Goal: Task Accomplishment & Management: Complete application form

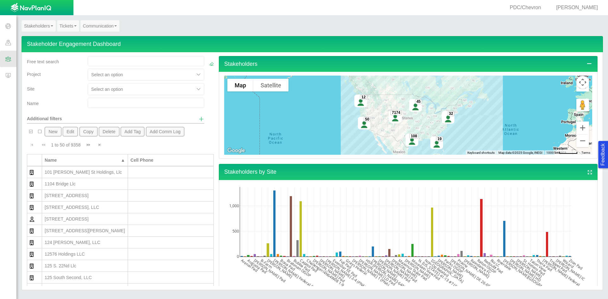
click at [118, 107] on input "text" at bounding box center [146, 103] width 117 height 10
type input "[PERSON_NAME]"
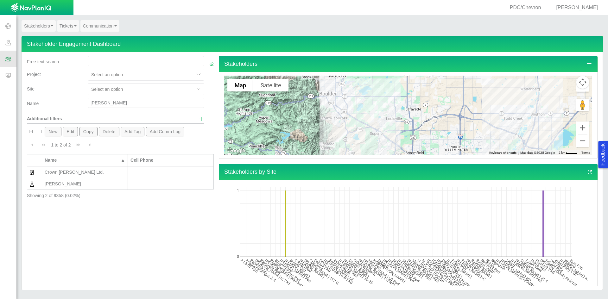
click at [57, 133] on button "New" at bounding box center [53, 132] width 16 height 10
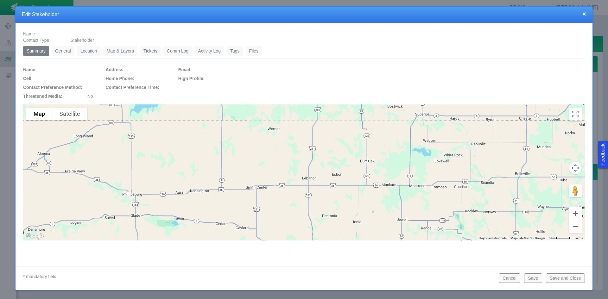
click at [66, 51] on link "General" at bounding box center [63, 51] width 23 height 10
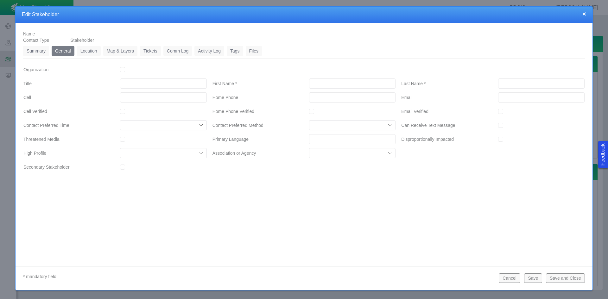
click at [323, 83] on input "First Name *" at bounding box center [352, 84] width 86 height 10
type input "r"
type input "[PERSON_NAME]"
type input "[PHONE_NUMBER]"
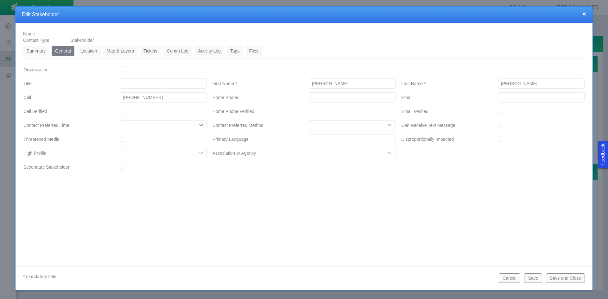
click at [533, 277] on button "Save" at bounding box center [533, 279] width 18 height 10
click at [95, 48] on link "Location" at bounding box center [89, 51] width 24 height 10
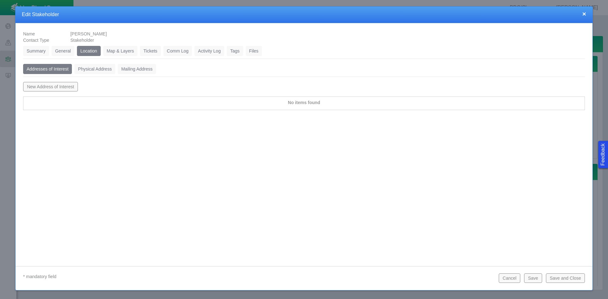
click at [62, 84] on button "New Address of Interest" at bounding box center [50, 87] width 55 height 10
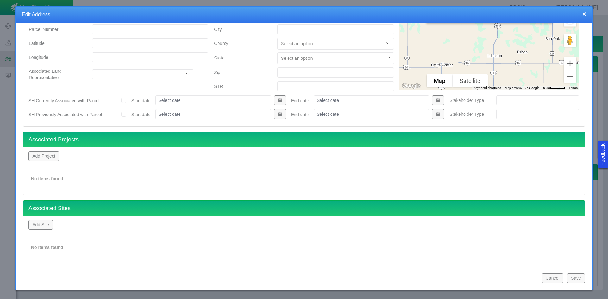
scroll to position [56, 0]
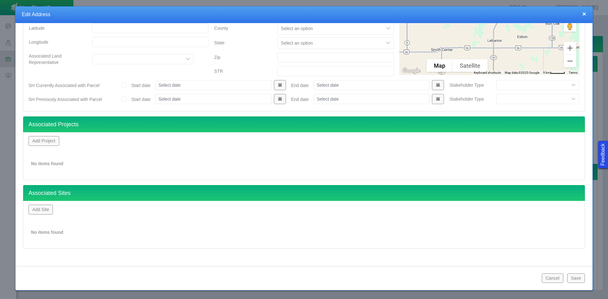
click at [48, 139] on button "Add Project" at bounding box center [44, 141] width 31 height 10
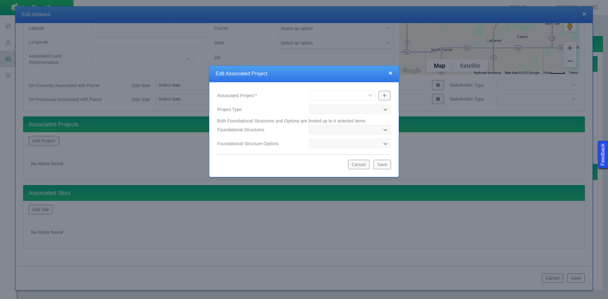
click at [357, 94] on select "[PERSON_NAME] Well Incident Brahman OGDP [GEOGRAPHIC_DATA] OGDP [GEOGRAPHIC_DAT…" at bounding box center [342, 96] width 67 height 10
click at [309, 91] on select "[PERSON_NAME] Well Incident Brahman OGDP [GEOGRAPHIC_DATA] OGDP [GEOGRAPHIC_DAT…" at bounding box center [342, 96] width 67 height 10
select select "48976645948102621"
click at [382, 166] on button "Save" at bounding box center [382, 165] width 18 height 10
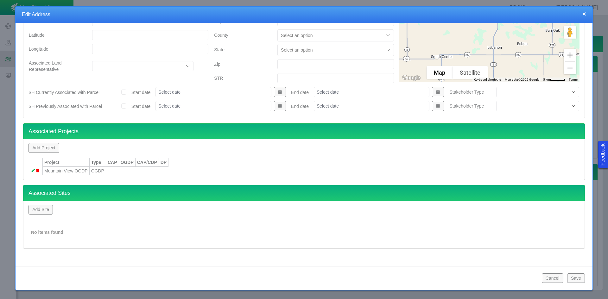
scroll to position [49, 0]
click at [575, 277] on button "Save" at bounding box center [576, 279] width 18 height 10
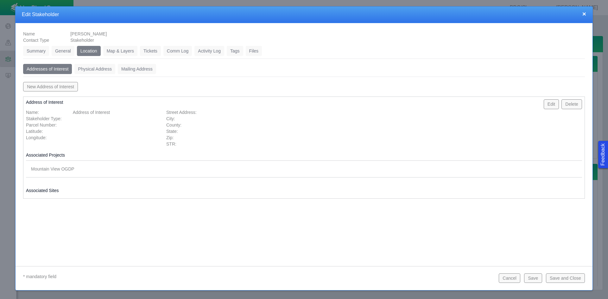
click at [156, 53] on link "Tickets" at bounding box center [150, 51] width 21 height 10
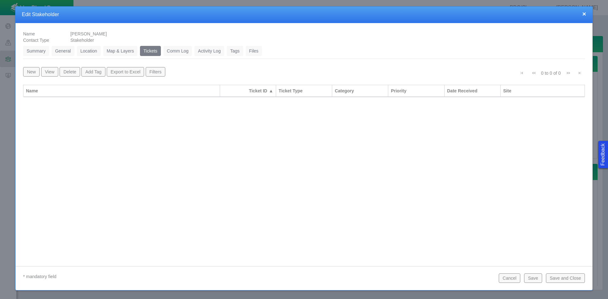
click at [30, 72] on button "New" at bounding box center [31, 72] width 16 height 10
type input "0"
type input "[PERSON_NAME]"
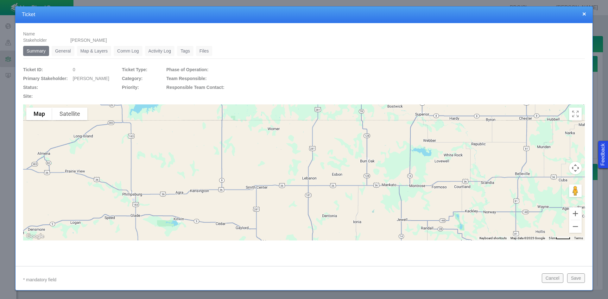
click at [63, 52] on link "General" at bounding box center [63, 51] width 23 height 10
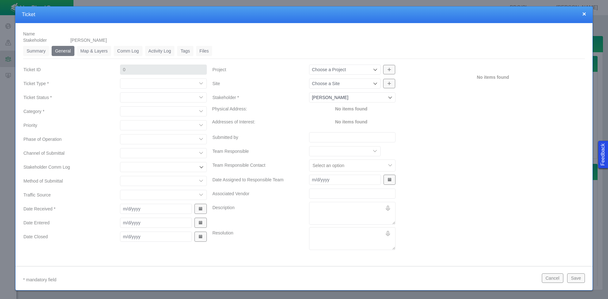
click at [139, 85] on select "Compliment Grievance Grievance Non-Op Information" at bounding box center [163, 84] width 86 height 10
click at [120, 79] on select "Compliment Grievance Grievance Non-Op Information" at bounding box center [163, 84] width 86 height 10
select select "149744687610124333"
click at [156, 97] on select "Closed (resolved) Closed (unreasonable) Closed (unresolved) Open (assigned) Ope…" at bounding box center [163, 97] width 86 height 10
select select "150870587516967431"
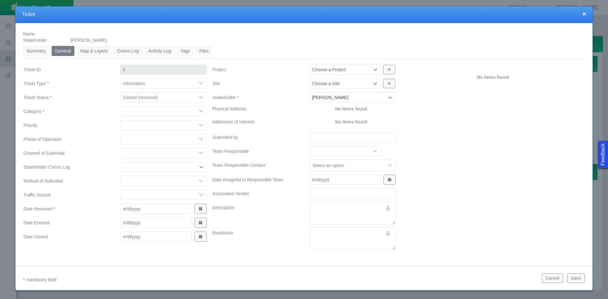
click at [120, 92] on select "Closed (resolved) Closed (unreasonable) Closed (unresolved) Open (assigned) Ope…" at bounding box center [163, 97] width 86 height 10
click at [147, 112] on select "Access Aesthetics Ag/Crops Air Quality Claims Clean-up/Remediation Communicatio…" at bounding box center [163, 111] width 86 height 10
select select "31806672368384637"
click at [120, 106] on select "Access Aesthetics Ag/Crops Air Quality Claims Clean-up/Remediation Communicatio…" at bounding box center [163, 111] width 86 height 10
click at [151, 124] on select "High Medium Low" at bounding box center [163, 125] width 86 height 10
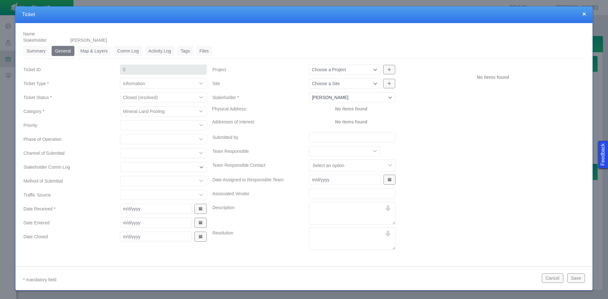
select select "Low"
click at [120, 120] on select "High Medium Low" at bounding box center [163, 125] width 86 height 10
click at [150, 141] on select "Completions Drilling Production Reclamation Planning/Permitting Workover P&A Un…" at bounding box center [163, 139] width 86 height 10
select select "92605267337849156"
click at [120, 134] on select "Completions Drilling Production Reclamation Planning/Permitting Workover P&A Un…" at bounding box center [163, 139] width 86 height 10
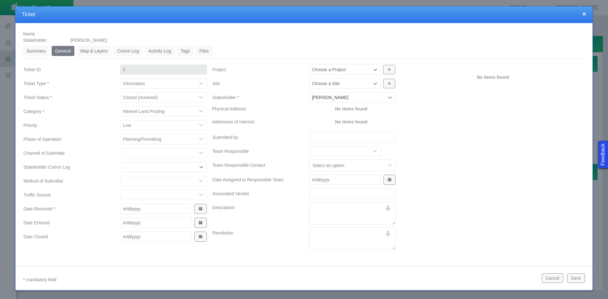
click at [148, 166] on input "Stakeholder Comm Log" at bounding box center [160, 167] width 74 height 6
click at [148, 154] on select "ECMC Community Relations LGD Website/Microsite HSE Local Elected Official Surfa…" at bounding box center [163, 153] width 86 height 10
select select "81909218222848354"
click at [120, 148] on select "ECMC Community Relations LGD Website/Microsite HSE Local Elected Official Surfa…" at bounding box center [163, 153] width 86 height 10
click at [153, 185] on select "Email In Person Mail Phone" at bounding box center [163, 181] width 86 height 10
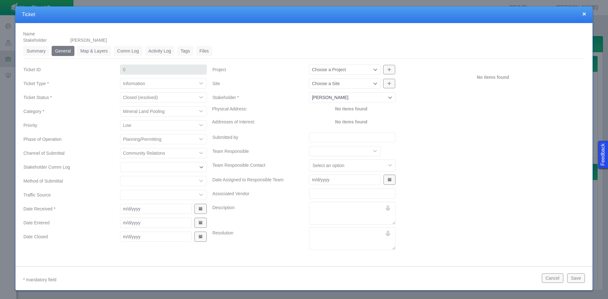
select select "155092712167575582"
click at [120, 176] on select "Email In Person Mail Phone" at bounding box center [163, 181] width 86 height 10
click at [196, 209] on button "Show Date Picker" at bounding box center [200, 209] width 12 height 10
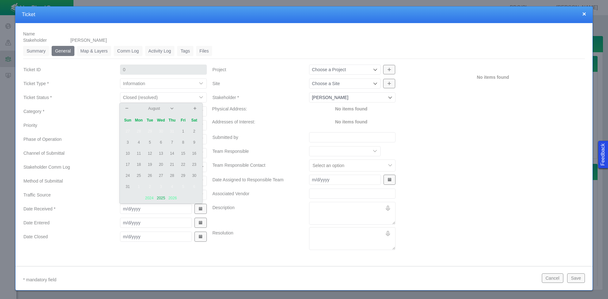
click at [148, 154] on td "12" at bounding box center [149, 153] width 11 height 11
type input "[DATE]"
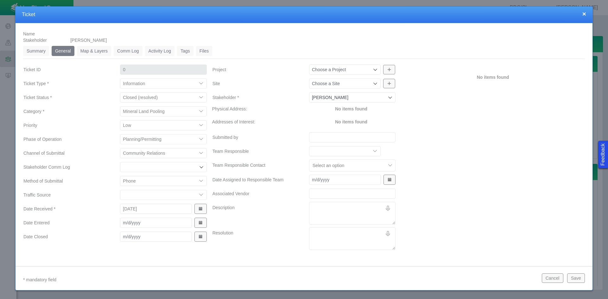
click at [198, 220] on button "Show Date Picker" at bounding box center [200, 223] width 12 height 10
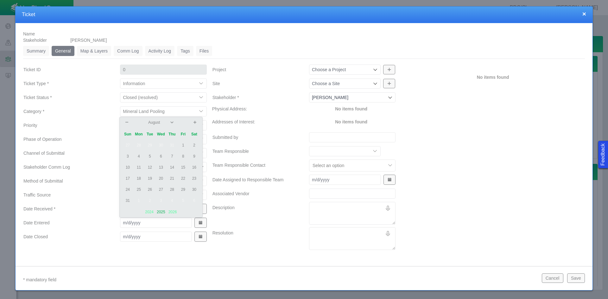
click at [159, 165] on td "13" at bounding box center [161, 167] width 11 height 11
type input "[DATE]"
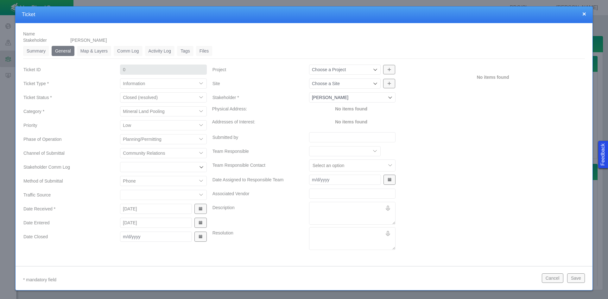
click at [200, 239] on span "Show Date Picker" at bounding box center [200, 237] width 4 height 4
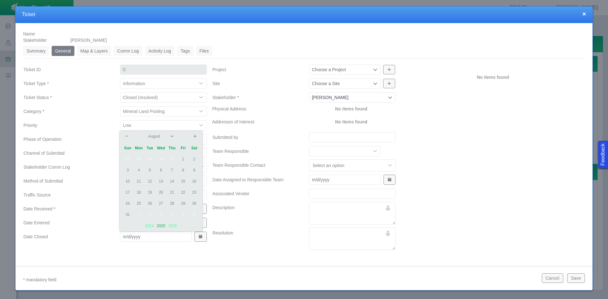
click at [162, 179] on td "13" at bounding box center [161, 181] width 11 height 11
type input "[DATE]"
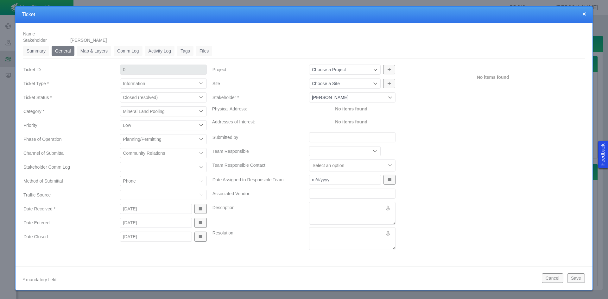
click at [365, 70] on input "Project" at bounding box center [342, 70] width 60 height 6
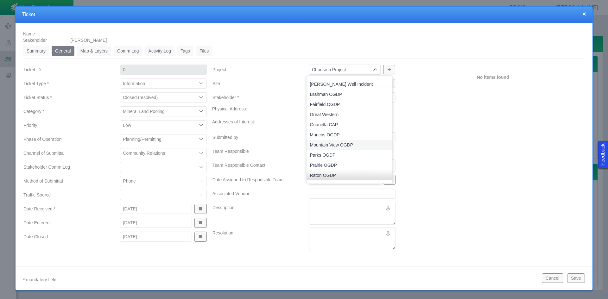
click at [360, 143] on span "Mountain View OGDP" at bounding box center [350, 145] width 80 height 6
type input "Mountain View OGDP"
type input "1243"
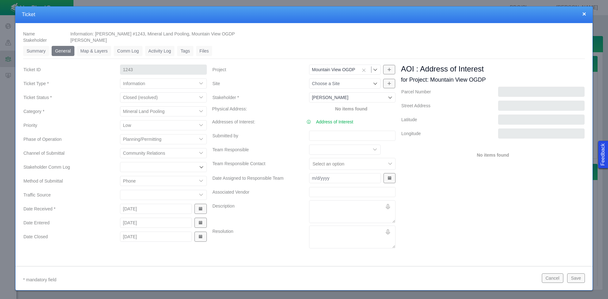
click at [358, 134] on input "Submitted by" at bounding box center [352, 136] width 86 height 10
type input "[PERSON_NAME]"
click at [338, 204] on textarea "Description" at bounding box center [352, 212] width 86 height 23
type textarea "x"
type textarea "r"
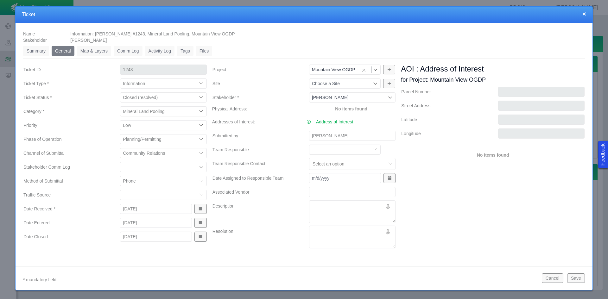
type textarea "x"
type textarea "R"
type textarea "x"
type textarea "Ro"
type textarea "x"
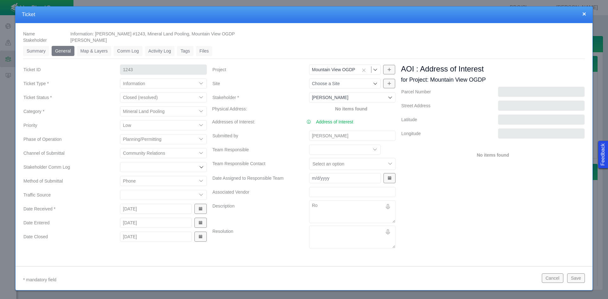
type textarea "[PERSON_NAME]"
type textarea "x"
type textarea "Robe"
type textarea "x"
type textarea "Rober"
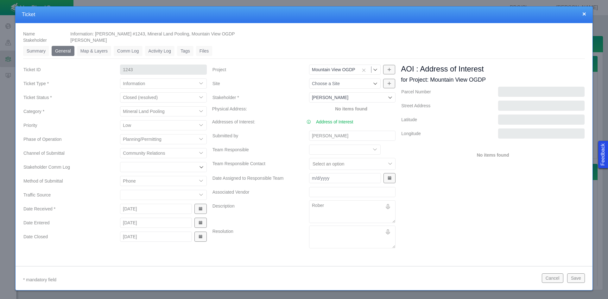
type textarea "x"
type textarea "[PERSON_NAME]"
type textarea "x"
type textarea "[PERSON_NAME]"
type textarea "x"
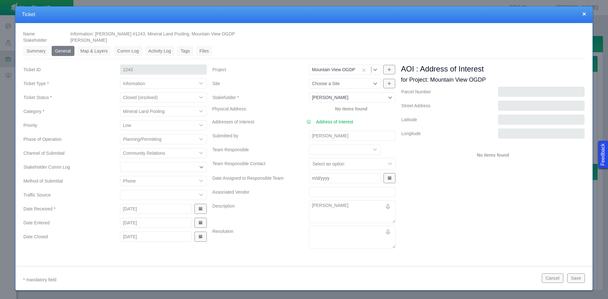
type textarea "[PERSON_NAME]"
type textarea "x"
type textarea "[PERSON_NAME] ca"
type textarea "x"
type textarea "[PERSON_NAME]"
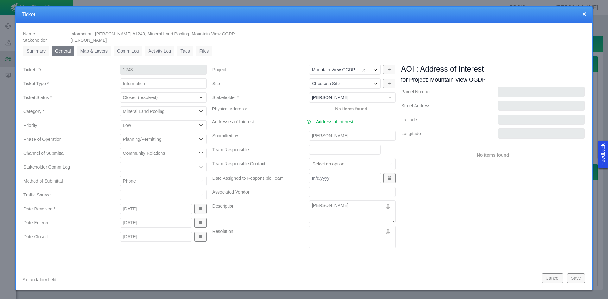
type textarea "x"
type textarea "[PERSON_NAME]"
type textarea "x"
type textarea "[PERSON_NAME]"
type textarea "x"
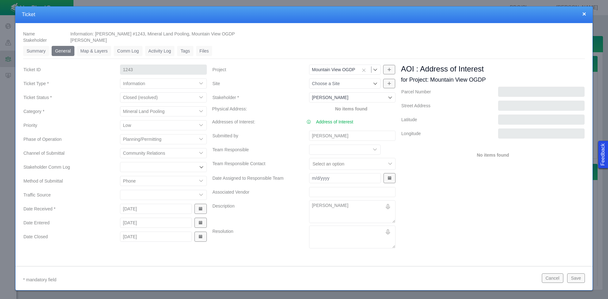
type textarea "[PERSON_NAME] called"
type textarea "x"
type textarea "[PERSON_NAME] called"
type textarea "x"
type textarea "[PERSON_NAME] called w"
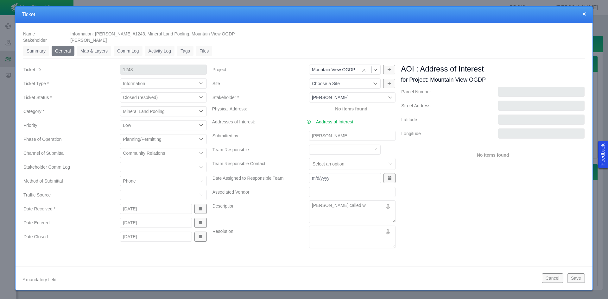
type textarea "x"
type textarea "[PERSON_NAME] called wi"
type textarea "x"
type textarea "[PERSON_NAME] called wit"
type textarea "x"
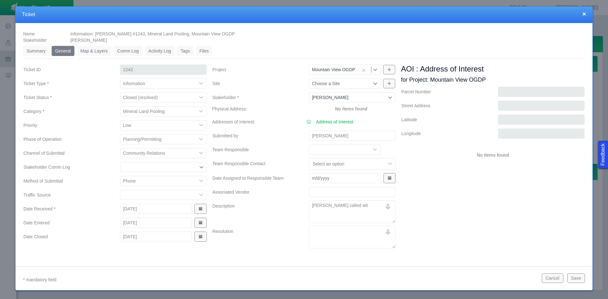
type textarea "[PERSON_NAME] called with"
type textarea "x"
type textarea "[PERSON_NAME] called with"
type textarea "x"
type textarea "[PERSON_NAME] called with w"
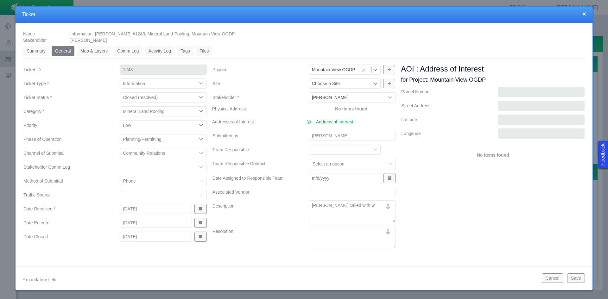
type textarea "x"
type textarea "[PERSON_NAME] called with [PERSON_NAME]"
type textarea "x"
type textarea "[PERSON_NAME] called with wue"
type textarea "x"
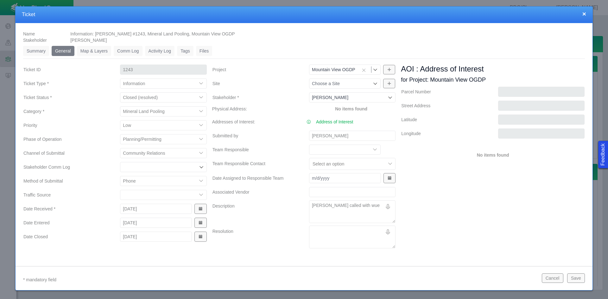
type textarea "[PERSON_NAME] called with wues"
type textarea "x"
type textarea "[PERSON_NAME] called with [PERSON_NAME]"
type textarea "x"
type textarea "[PERSON_NAME] called with wuesti"
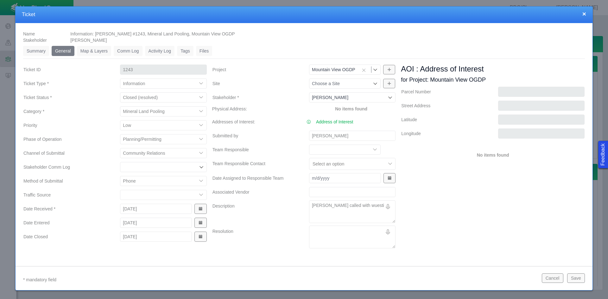
type textarea "x"
type textarea "[PERSON_NAME] called with [PERSON_NAME]"
type textarea "x"
type textarea "[PERSON_NAME] called with wues"
type textarea "x"
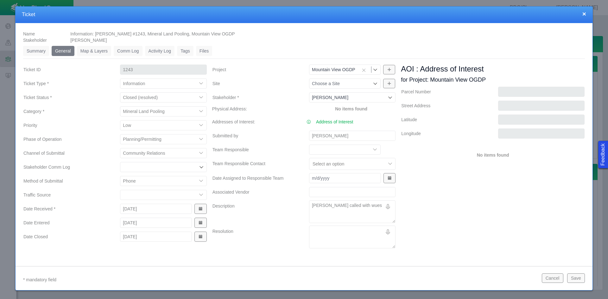
type textarea "[PERSON_NAME] called with wue"
type textarea "x"
type textarea "[PERSON_NAME] called with [PERSON_NAME]"
type textarea "x"
type textarea "[PERSON_NAME] called with w"
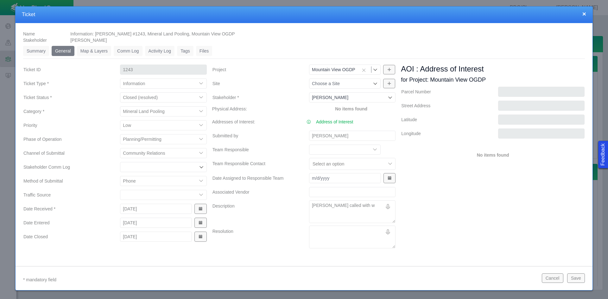
type textarea "x"
type textarea "[PERSON_NAME] called with"
type textarea "x"
type textarea "[PERSON_NAME] called with q"
type textarea "x"
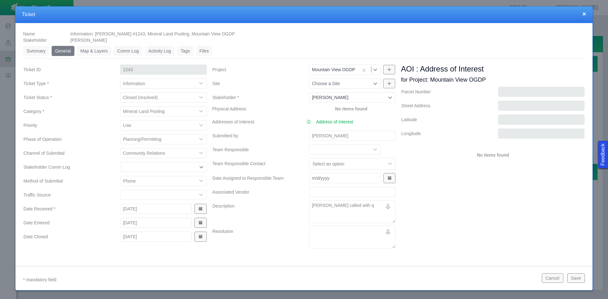
type textarea "[PERSON_NAME] called with qu"
type textarea "x"
type textarea "[PERSON_NAME] called with que"
type textarea "x"
type textarea "[PERSON_NAME] called with ques"
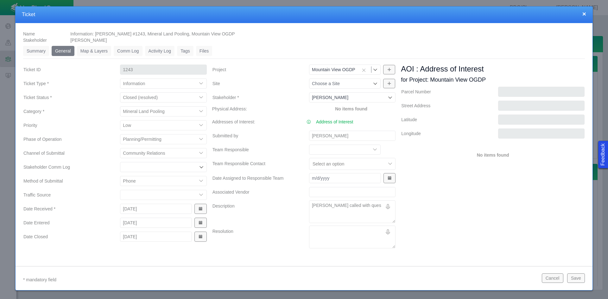
type textarea "x"
type textarea "[PERSON_NAME] called with quesr"
type textarea "x"
type textarea "[PERSON_NAME] called with ques"
type textarea "x"
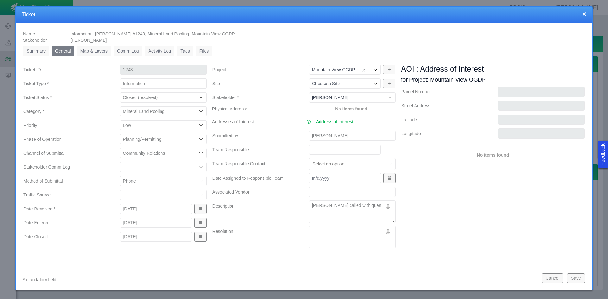
type textarea "[PERSON_NAME] called with quest"
type textarea "x"
type textarea "[PERSON_NAME] called with questi"
type textarea "x"
type textarea "[PERSON_NAME] called with questio"
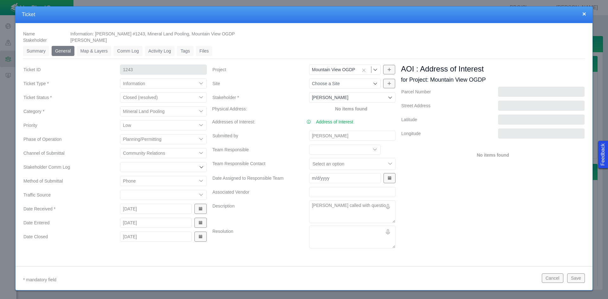
type textarea "x"
type textarea "[PERSON_NAME] called with question"
type textarea "x"
type textarea "[PERSON_NAME] called with questions"
type textarea "x"
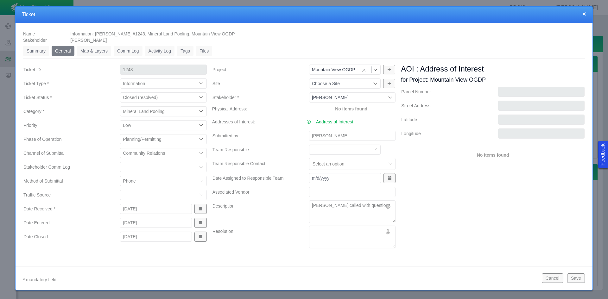
type textarea "[PERSON_NAME] called with questions"
type textarea "x"
type textarea "[PERSON_NAME] called with questions r"
type textarea "x"
type textarea "[PERSON_NAME] called with questions re"
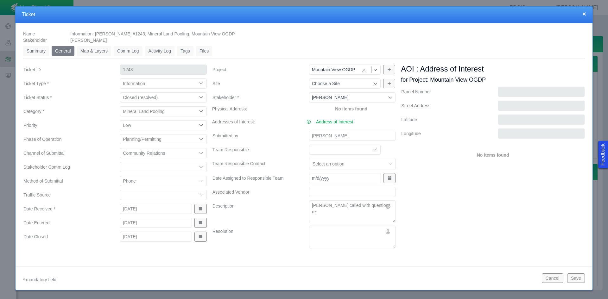
type textarea "x"
type textarea "[PERSON_NAME] called with questions reg"
type textarea "x"
type textarea "[PERSON_NAME] called with questions rega"
type textarea "x"
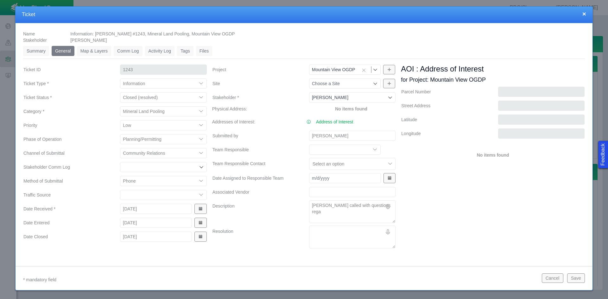
type textarea "[PERSON_NAME] called with questions regar"
type textarea "x"
type textarea "[PERSON_NAME] called with questions regard"
type textarea "x"
type textarea "[PERSON_NAME] called with questions regardi"
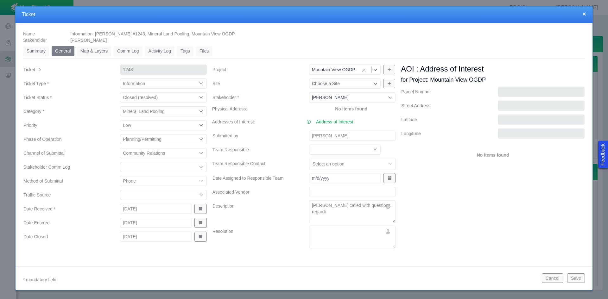
type textarea "x"
type textarea "[PERSON_NAME] called with questions regardin"
type textarea "x"
type textarea "[PERSON_NAME] called with questions regarding"
type textarea "x"
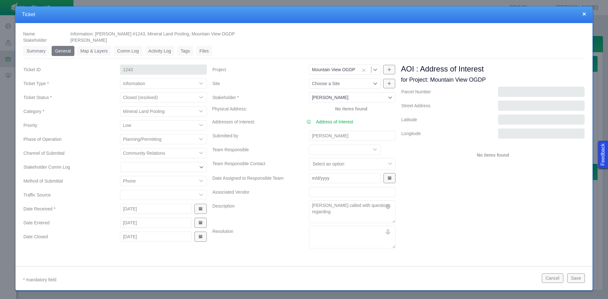
type textarea "[PERSON_NAME] called with questions regarding"
type textarea "x"
type textarea "[PERSON_NAME] called with questions regarding t"
type textarea "x"
type textarea "[PERSON_NAME] called with questions regarding th"
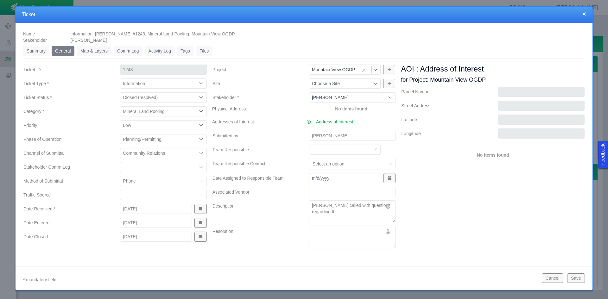
type textarea "x"
type textarea "[PERSON_NAME] called with questions regarding the"
type textarea "x"
type textarea "[PERSON_NAME] called with questions regarding the"
type textarea "x"
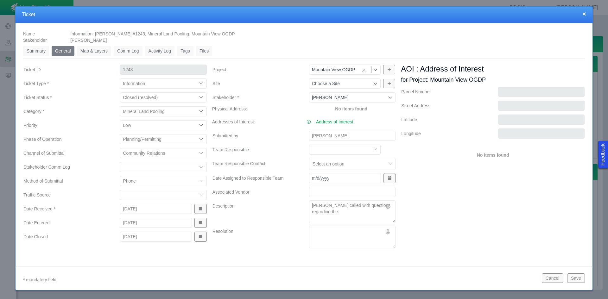
type textarea "[PERSON_NAME] called with questions regarding the P"
type textarea "x"
type textarea "[PERSON_NAME] called with questions regarding the Po"
type textarea "x"
type textarea "[PERSON_NAME] called with questions regarding the Poo"
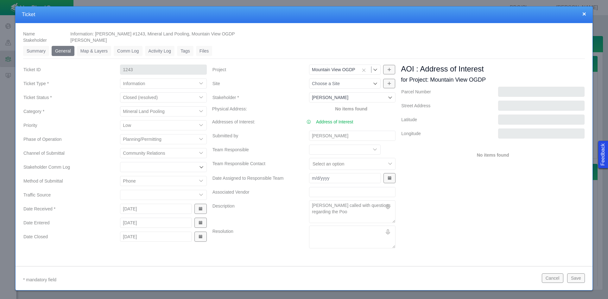
type textarea "x"
type textarea "[PERSON_NAME] called with questions regarding the Pool"
type textarea "x"
type textarea "[PERSON_NAME] called with questions regarding the Pooli"
type textarea "x"
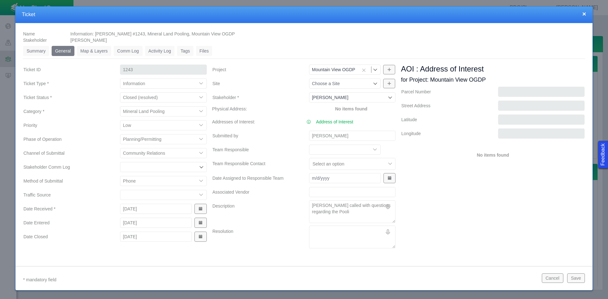
type textarea "[PERSON_NAME] called with questions regarding the Poolin"
type textarea "x"
type textarea "[PERSON_NAME] called with questions regarding the Pooling"
type textarea "x"
type textarea "[PERSON_NAME] called with questions regarding the Pooling"
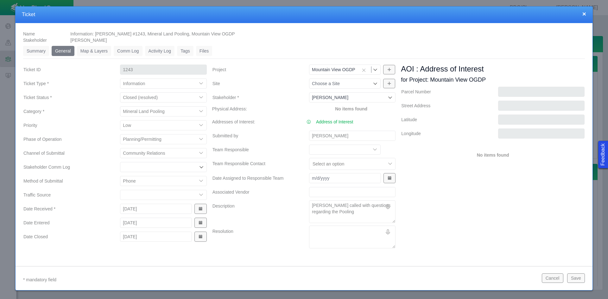
type textarea "x"
type textarea "[PERSON_NAME] called with questions regarding the Pooling p"
type textarea "x"
type textarea "[PERSON_NAME] called with questions regarding the Pooling pa"
type textarea "x"
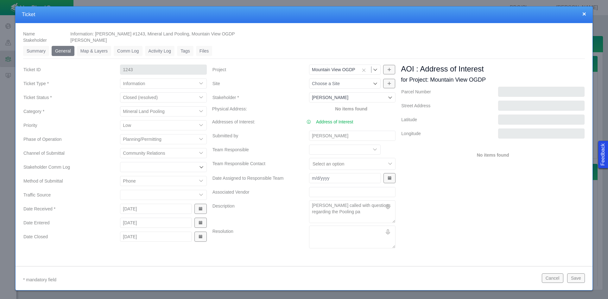
type textarea "[PERSON_NAME] called with questions regarding the Pooling pap"
type textarea "x"
type textarea "[PERSON_NAME] called with questions regarding the Pooling [PERSON_NAME]"
type textarea "x"
type textarea "[PERSON_NAME] called with questions regarding the Pooling paper"
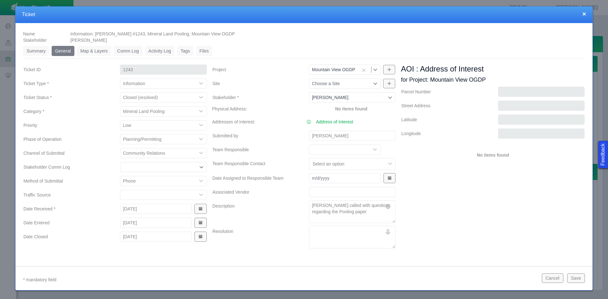
type textarea "x"
type textarea "[PERSON_NAME] called with questions regarding the Pooling paperw"
type textarea "x"
type textarea "[PERSON_NAME] called with questions regarding the Pooling paperwo"
type textarea "x"
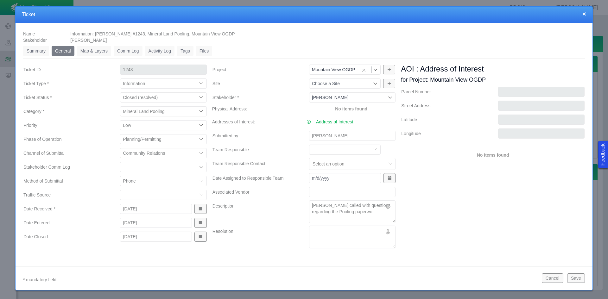
type textarea "[PERSON_NAME] called with questions regarding the Pooling paperwor"
type textarea "x"
type textarea "[PERSON_NAME] called with questions regarding the Pooling paperwork"
type textarea "x"
type textarea "[PERSON_NAME] called with questions regarding the Pooling paperwork"
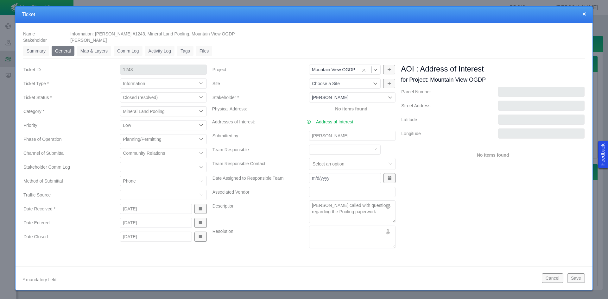
type textarea "x"
type textarea "[PERSON_NAME] called with questions regarding the Pooling paperwork t"
type textarea "x"
type textarea "[PERSON_NAME] called with questions regarding the Pooling paperwork th"
type textarea "x"
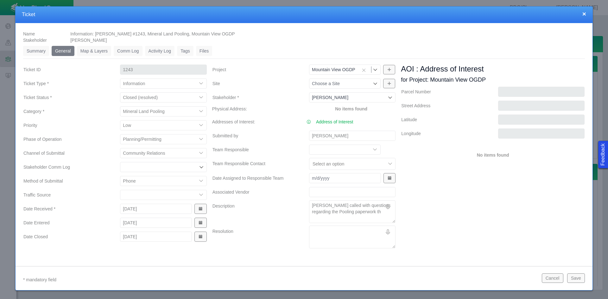
type textarea "[PERSON_NAME] called with questions regarding the Pooling paperwork tha"
type textarea "x"
type textarea "[PERSON_NAME] called with questions regarding the Pooling paperwork that"
type textarea "x"
type textarea "[PERSON_NAME] called with questions regarding the Pooling paperwork that"
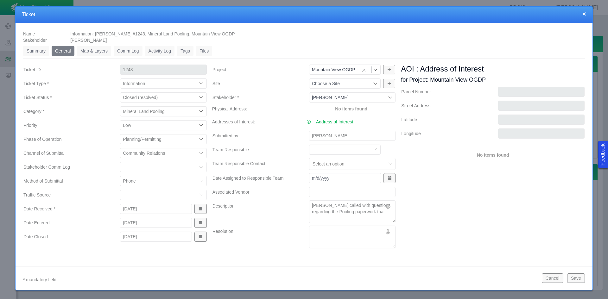
type textarea "x"
type textarea "[PERSON_NAME] called with questions regarding the Pooling paperwork that s"
type textarea "x"
type textarea "[PERSON_NAME] called with questions regarding the Pooling paperwork that sh"
type textarea "x"
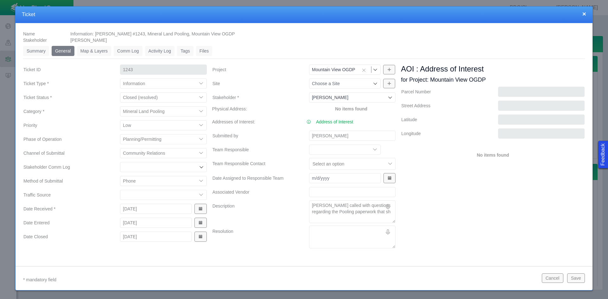
type textarea "[PERSON_NAME] called with questions regarding the Pooling paperwork that s"
type textarea "x"
type textarea "[PERSON_NAME] called with questions regarding the Pooling paperwork that"
type textarea "x"
type textarea "[PERSON_NAME] called with questions regarding the Pooling paperwork that h"
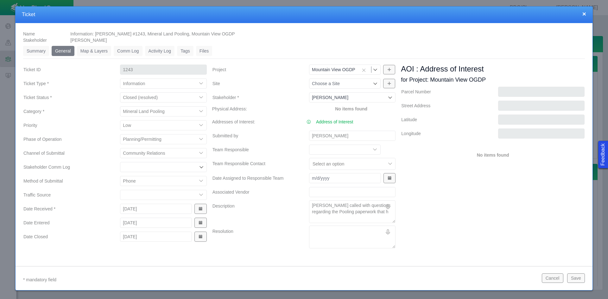
type textarea "x"
type textarea "[PERSON_NAME] called with questions regarding the Pooling paperwork that he"
type textarea "x"
type textarea "[PERSON_NAME] called with questions regarding the Pooling paperwork that he"
type textarea "x"
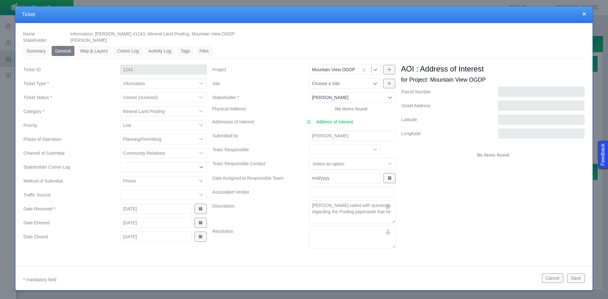
type textarea "[PERSON_NAME] called with questions regarding the Pooling paperwork that he r"
click at [575, 277] on button "Save" at bounding box center [576, 279] width 18 height 10
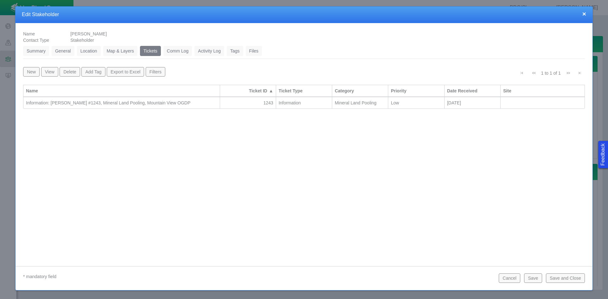
click at [558, 277] on button "Save and Close" at bounding box center [565, 279] width 39 height 10
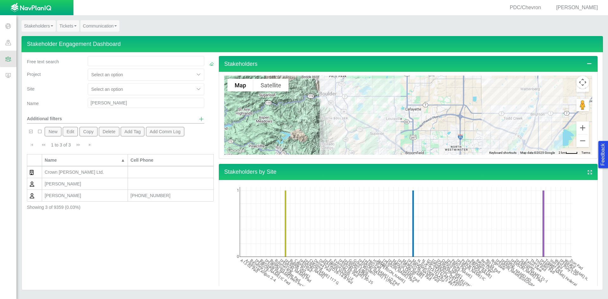
click at [111, 103] on input "[PERSON_NAME]" at bounding box center [146, 103] width 117 height 10
drag, startPoint x: 111, startPoint y: 103, endPoint x: 67, endPoint y: 102, distance: 45.0
click at [67, 102] on div "Name [PERSON_NAME]" at bounding box center [115, 104] width 182 height 13
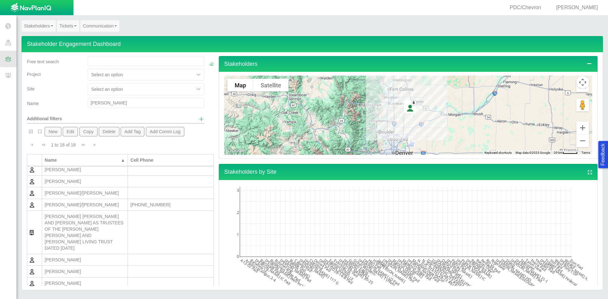
scroll to position [0, 0]
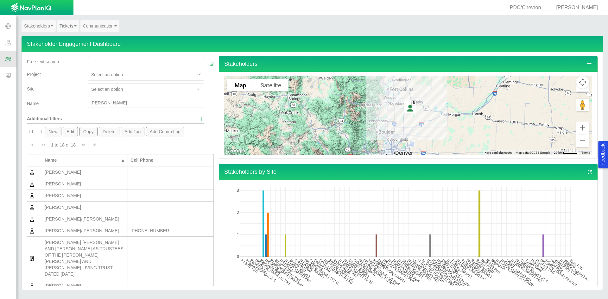
click at [50, 132] on button "New" at bounding box center [53, 132] width 16 height 10
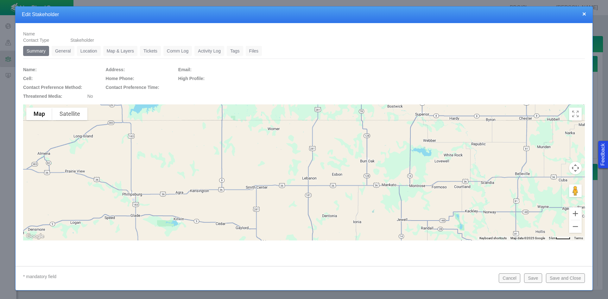
click at [67, 50] on link "General" at bounding box center [63, 51] width 23 height 10
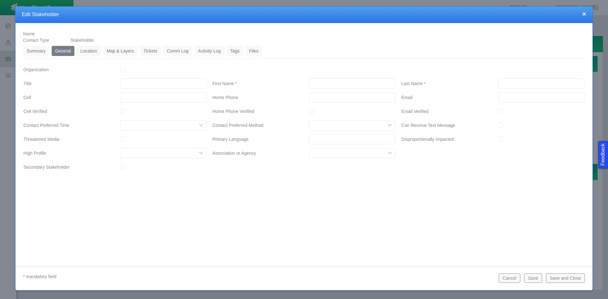
click at [353, 85] on input "First Name *" at bounding box center [352, 84] width 86 height 10
click at [92, 50] on link "Location" at bounding box center [89, 51] width 24 height 10
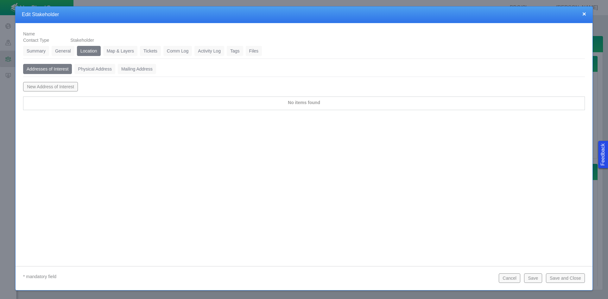
click at [101, 71] on link "Physical Address" at bounding box center [94, 69] width 41 height 10
click at [59, 87] on button "New Physical Address" at bounding box center [49, 87] width 52 height 10
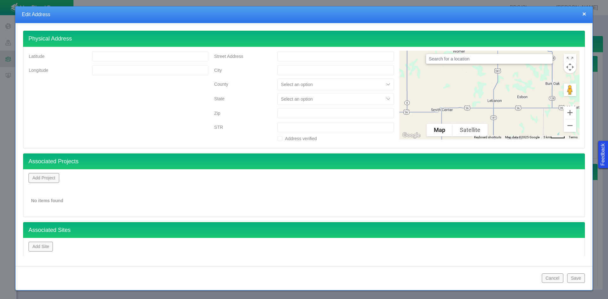
click at [319, 57] on input "Street Address" at bounding box center [335, 56] width 117 height 10
click at [51, 177] on button "Add Project" at bounding box center [44, 178] width 31 height 10
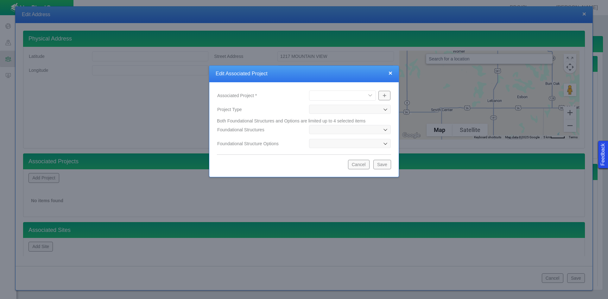
click at [342, 97] on select "[PERSON_NAME] Well Incident Brahman OGDP [GEOGRAPHIC_DATA] OGDP [GEOGRAPHIC_DAT…" at bounding box center [342, 96] width 67 height 10
click at [309, 91] on select "[PERSON_NAME] Well Incident Brahman OGDP [GEOGRAPHIC_DATA] OGDP [GEOGRAPHIC_DAT…" at bounding box center [342, 96] width 67 height 10
click at [387, 168] on button "Save" at bounding box center [382, 165] width 18 height 10
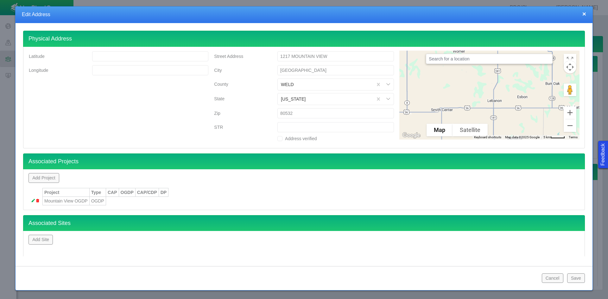
click at [577, 276] on button "Save" at bounding box center [576, 279] width 18 height 10
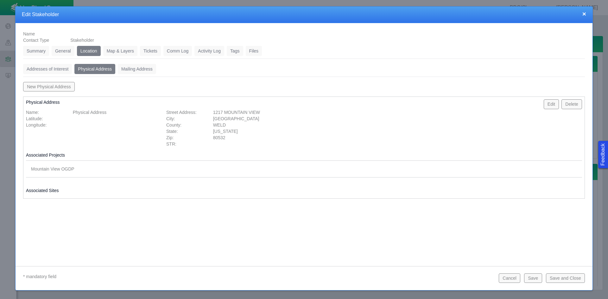
click at [149, 50] on link "Tickets" at bounding box center [150, 51] width 21 height 10
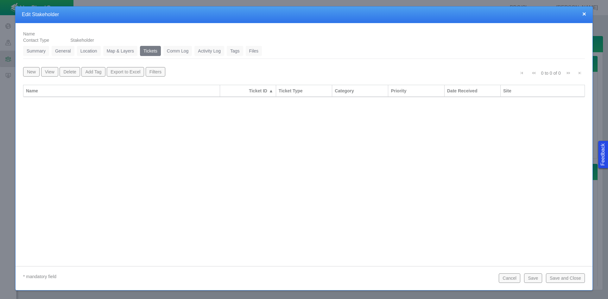
click at [32, 72] on button "New" at bounding box center [31, 72] width 16 height 10
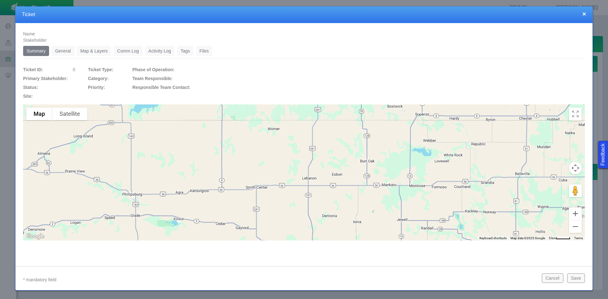
click at [61, 49] on link "General" at bounding box center [63, 51] width 23 height 10
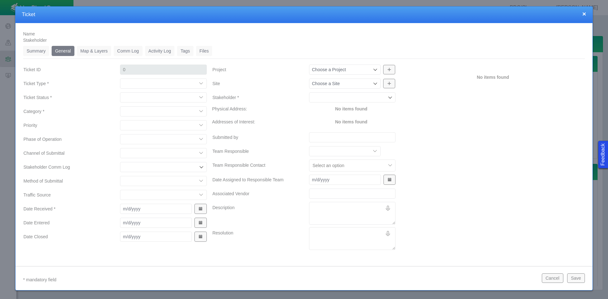
click at [152, 83] on select "Compliment Grievance Grievance Non-Op Information" at bounding box center [163, 84] width 86 height 10
click at [120, 79] on select "Compliment Grievance Grievance Non-Op Information" at bounding box center [163, 84] width 86 height 10
click at [144, 96] on select "Closed (resolved) Closed (unreasonable) Closed (unresolved) Open (assigned) Ope…" at bounding box center [163, 97] width 86 height 10
click at [120, 92] on select "Closed (resolved) Closed (unreasonable) Closed (unresolved) Open (assigned) Ope…" at bounding box center [163, 97] width 86 height 10
click at [132, 111] on select "Access Aesthetics Ag/Crops Air Quality Claims Clean-up/Remediation Communicatio…" at bounding box center [163, 111] width 86 height 10
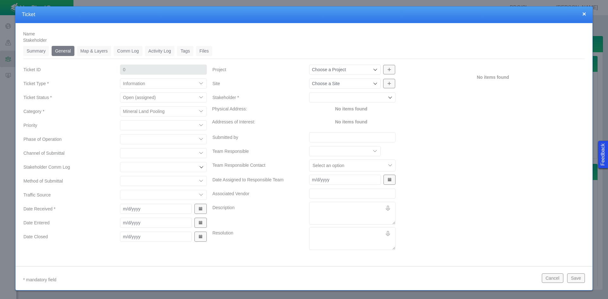
click at [120, 106] on select "Access Aesthetics Ag/Crops Air Quality Claims Clean-up/Remediation Communicatio…" at bounding box center [163, 111] width 86 height 10
click at [135, 125] on select "High Medium Low" at bounding box center [163, 125] width 86 height 10
click at [120, 120] on select "High Medium Low" at bounding box center [163, 125] width 86 height 10
click at [132, 140] on select "Completions Drilling Production Reclamation Planning/Permitting Workover P&A Un…" at bounding box center [163, 139] width 86 height 10
click at [120, 134] on select "Completions Drilling Production Reclamation Planning/Permitting Workover P&A Un…" at bounding box center [163, 139] width 86 height 10
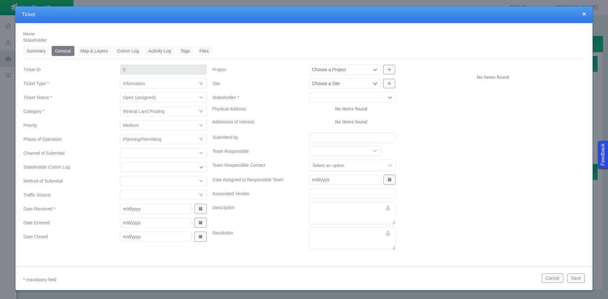
click at [132, 153] on select "ECMC Community Relations LGD Website/Microsite HSE Local Elected Official Surfa…" at bounding box center [163, 153] width 86 height 10
click at [120, 148] on select "ECMC Community Relations LGD Website/Microsite HSE Local Elected Official Surfa…" at bounding box center [163, 153] width 86 height 10
click at [137, 180] on select "Email In Person Mail Phone" at bounding box center [163, 181] width 86 height 10
click at [120, 176] on select "Email In Person Mail Phone" at bounding box center [163, 181] width 86 height 10
click at [200, 209] on span "Show Date Picker" at bounding box center [200, 209] width 4 height 4
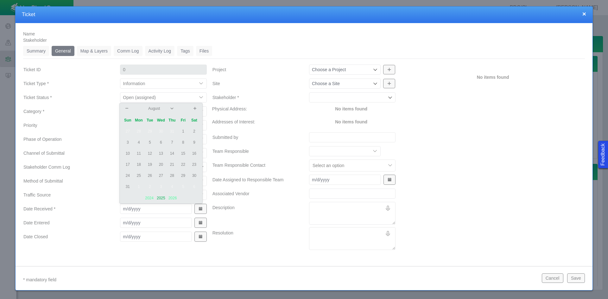
click at [139, 131] on td "28" at bounding box center [138, 131] width 11 height 11
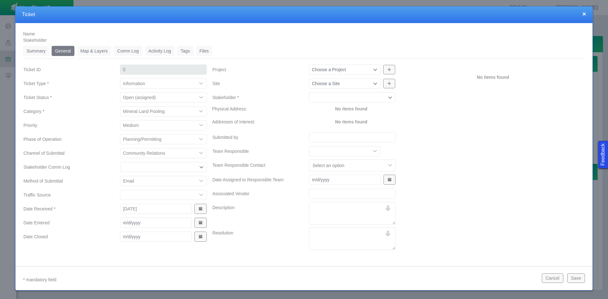
click at [200, 223] on span "Show Date Picker" at bounding box center [200, 223] width 4 height 4
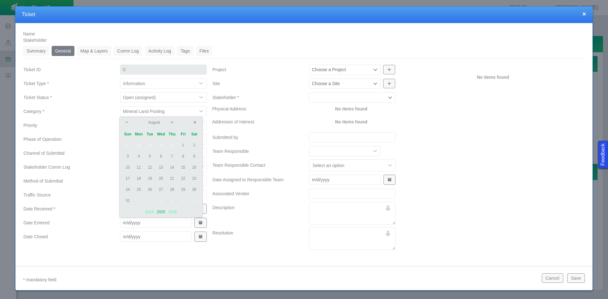
click at [164, 166] on td "13" at bounding box center [161, 167] width 11 height 11
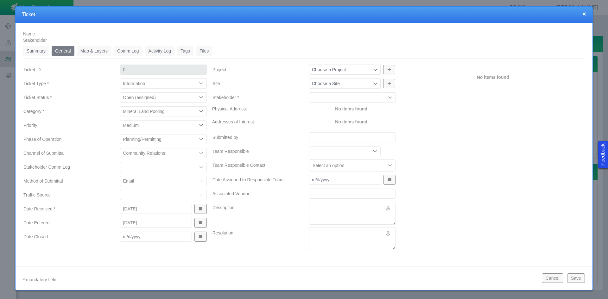
click at [373, 69] on icon at bounding box center [375, 69] width 5 height 5
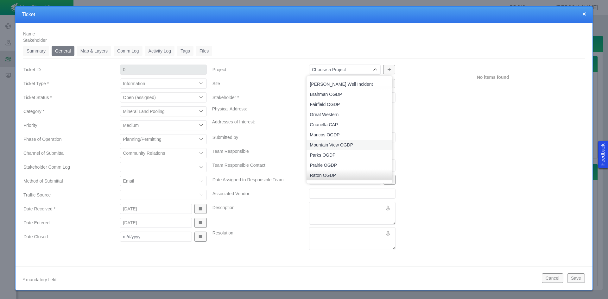
click at [348, 144] on span "Mountain View OGDP" at bounding box center [350, 145] width 80 height 6
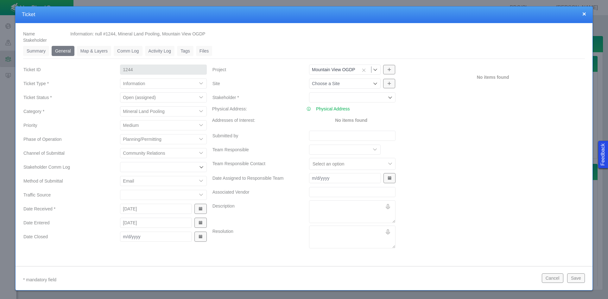
click at [333, 141] on div at bounding box center [352, 135] width 97 height 11
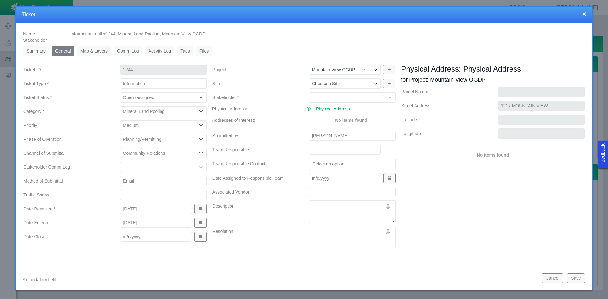
click at [337, 207] on textarea "Description" at bounding box center [352, 212] width 86 height 23
click at [321, 208] on textarea "Description" at bounding box center [352, 212] width 86 height 23
click at [343, 219] on textarea "[PERSON_NAME] emailed asking questions about the pooling application before fil…" at bounding box center [352, 212] width 86 height 23
click at [337, 230] on textarea "Resolution" at bounding box center [352, 237] width 86 height 23
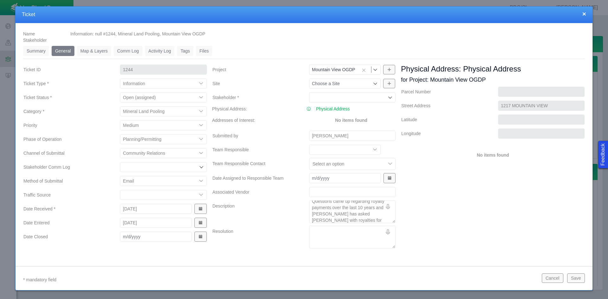
scroll to position [0, 0]
click at [465, 242] on div "Physical Address: Physical Address for Project: Mountain View OGDP [GEOGRAPHIC_…" at bounding box center [492, 157] width 189 height 187
click at [578, 282] on button "Save" at bounding box center [576, 279] width 18 height 10
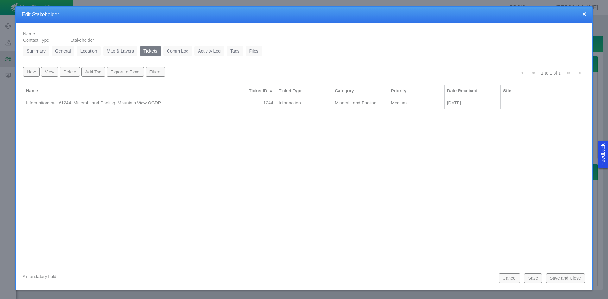
click at [568, 276] on button "Save and Close" at bounding box center [565, 279] width 39 height 10
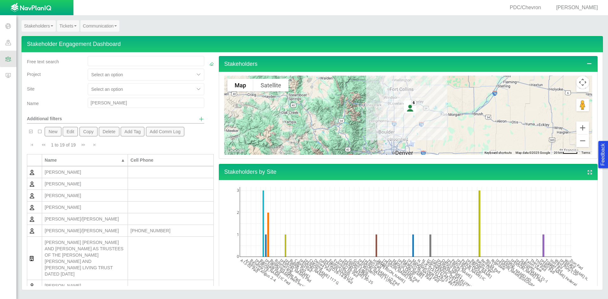
drag, startPoint x: 107, startPoint y: 104, endPoint x: 66, endPoint y: 99, distance: 41.4
click at [66, 99] on div "Name [PERSON_NAME]" at bounding box center [115, 104] width 182 height 13
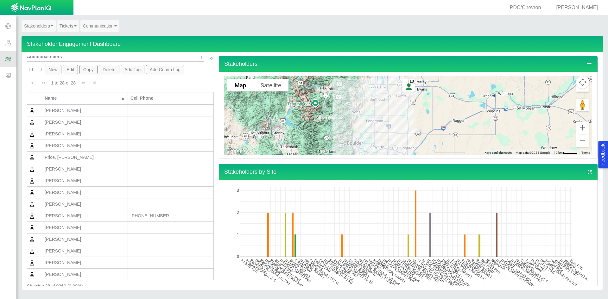
scroll to position [63, 0]
click at [95, 213] on div "[PERSON_NAME]" at bounding box center [85, 215] width 80 height 6
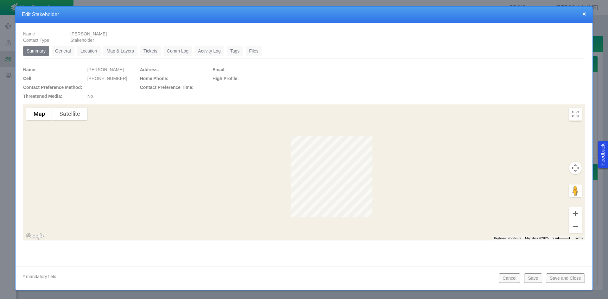
click at [147, 48] on link "Tickets" at bounding box center [150, 51] width 21 height 10
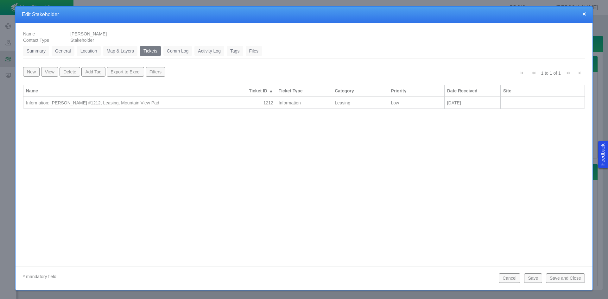
click at [180, 102] on div "Information: [PERSON_NAME] #1212, Leasing, Mountain View Pad" at bounding box center [121, 103] width 191 height 6
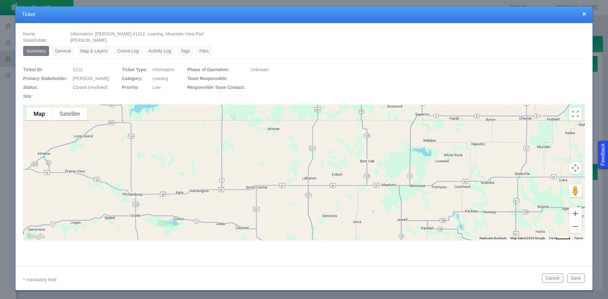
click at [66, 52] on link "General" at bounding box center [63, 51] width 23 height 10
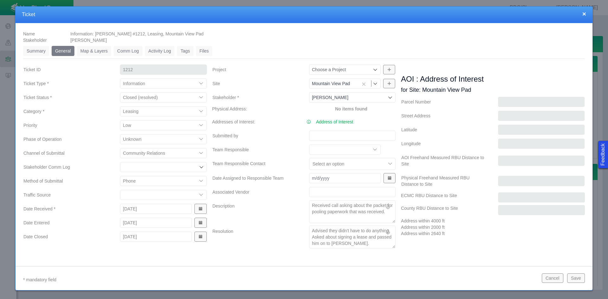
click at [571, 282] on button "Save" at bounding box center [576, 279] width 18 height 10
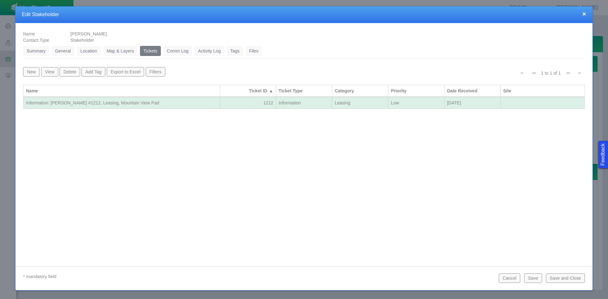
click at [570, 280] on button "Save and Close" at bounding box center [565, 279] width 39 height 10
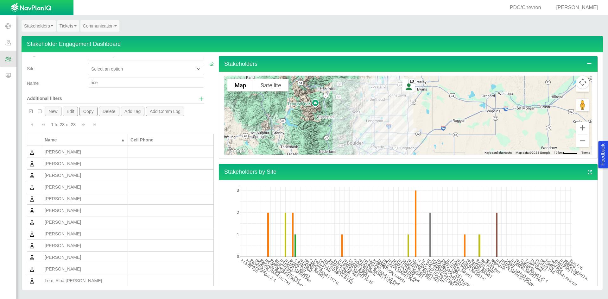
scroll to position [0, 0]
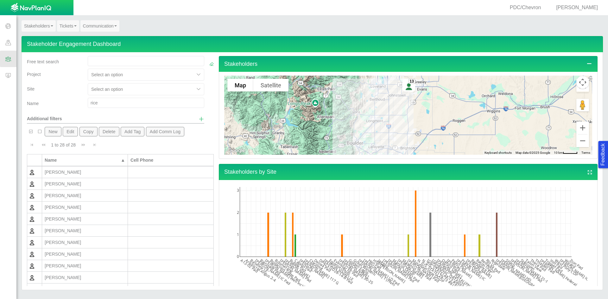
drag, startPoint x: 106, startPoint y: 105, endPoint x: 79, endPoint y: 103, distance: 27.3
click at [79, 103] on div "Name rice" at bounding box center [115, 104] width 182 height 13
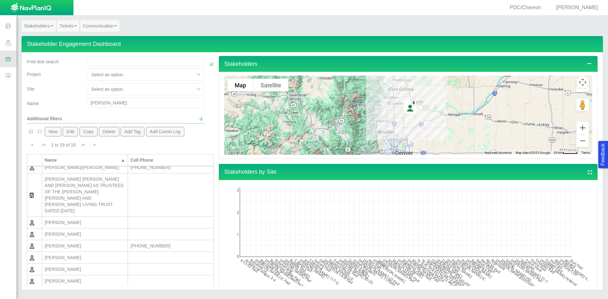
scroll to position [78, 0]
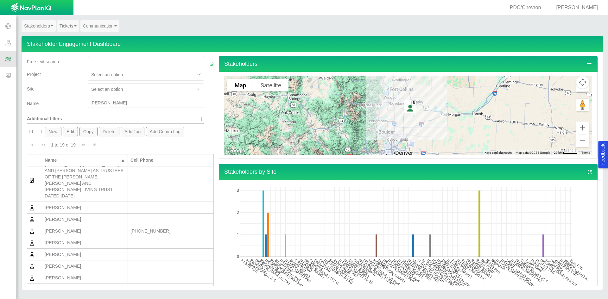
click at [82, 229] on div "[PERSON_NAME]" at bounding box center [85, 231] width 80 height 6
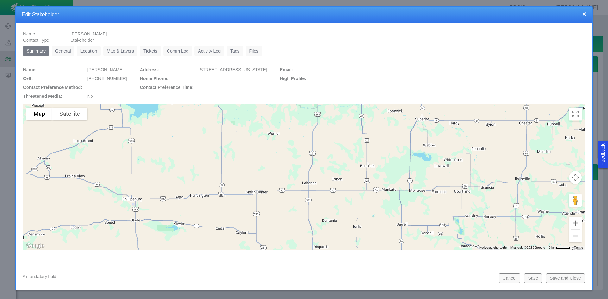
click at [67, 48] on link "General" at bounding box center [63, 51] width 23 height 10
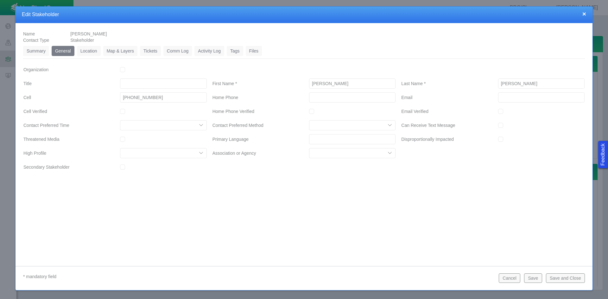
click at [147, 46] on link "Tickets" at bounding box center [150, 51] width 21 height 10
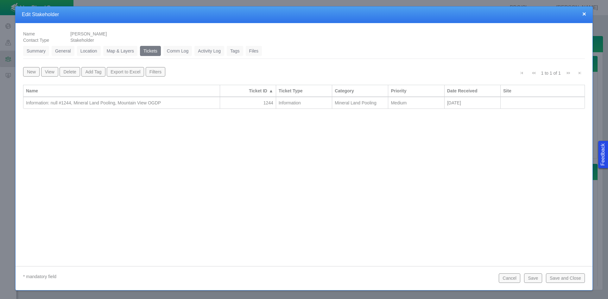
click at [45, 102] on div "Information: null #1244, Mineral Land Pooling, Mountain View OGDP" at bounding box center [121, 103] width 191 height 6
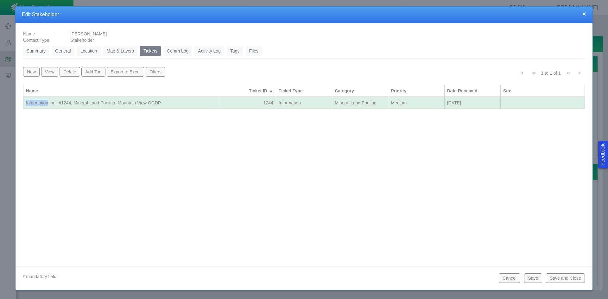
click at [45, 102] on div "Information: null #1244, Mineral Land Pooling, Mountain View OGDP" at bounding box center [121, 103] width 191 height 6
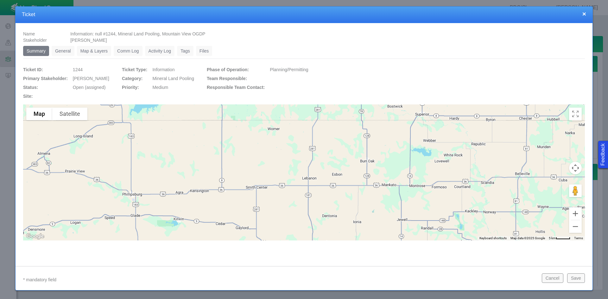
click at [60, 48] on link "General" at bounding box center [63, 51] width 23 height 10
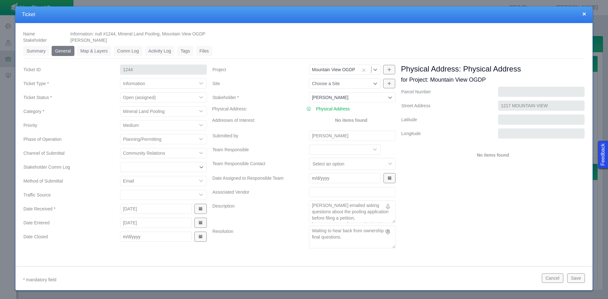
click at [156, 94] on select "Closed (resolved) Closed (unreasonable) Closed (unresolved) Open (assigned) Ope…" at bounding box center [163, 97] width 86 height 10
click at [120, 92] on select "Closed (resolved) Closed (unreasonable) Closed (unresolved) Open (assigned) Ope…" at bounding box center [163, 97] width 86 height 10
click at [347, 239] on textarea "Waiting to hear back from ownership on final questions." at bounding box center [352, 237] width 86 height 23
click at [580, 277] on button "Save" at bounding box center [576, 279] width 18 height 10
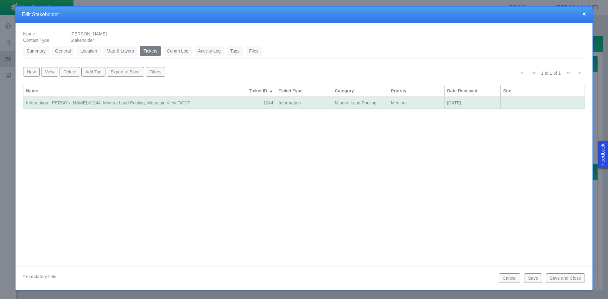
click at [568, 280] on button "Save and Close" at bounding box center [565, 279] width 39 height 10
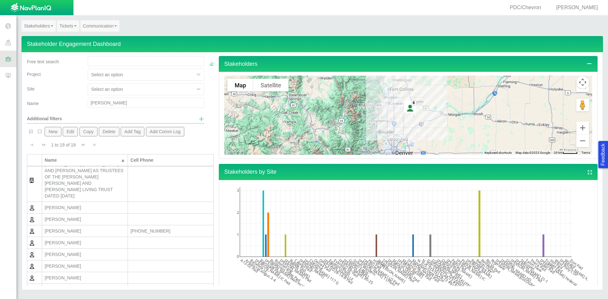
scroll to position [0, 0]
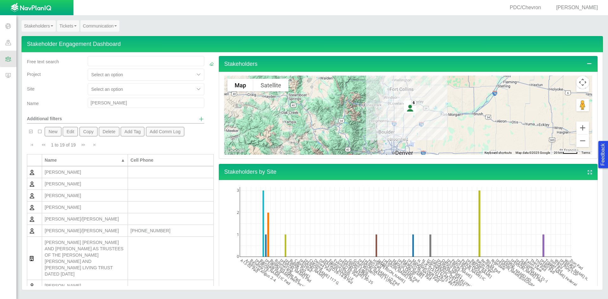
click at [118, 103] on input "[PERSON_NAME]" at bounding box center [146, 103] width 117 height 10
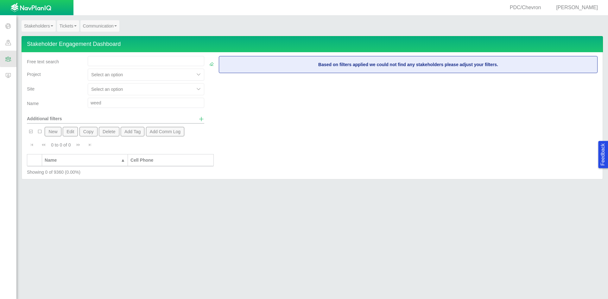
drag, startPoint x: 106, startPoint y: 102, endPoint x: 74, endPoint y: 102, distance: 31.4
click at [74, 102] on div "Name weed" at bounding box center [115, 104] width 182 height 13
click at [54, 129] on button "New" at bounding box center [53, 132] width 16 height 10
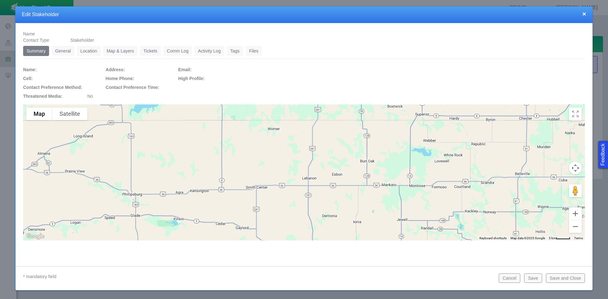
click at [61, 50] on link "General" at bounding box center [63, 51] width 23 height 10
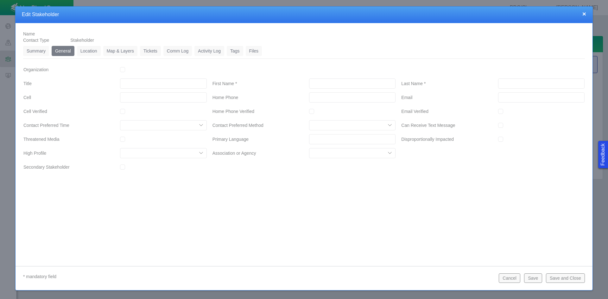
click at [315, 85] on input "First Name *" at bounding box center [352, 84] width 86 height 10
click at [94, 50] on link "Location" at bounding box center [89, 51] width 24 height 10
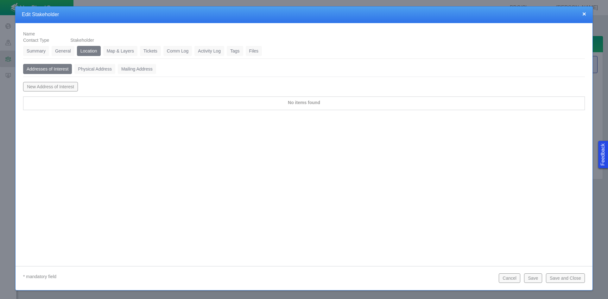
click at [83, 67] on link "Physical Address" at bounding box center [94, 69] width 41 height 10
click at [69, 86] on button "New Physical Address" at bounding box center [49, 87] width 52 height 10
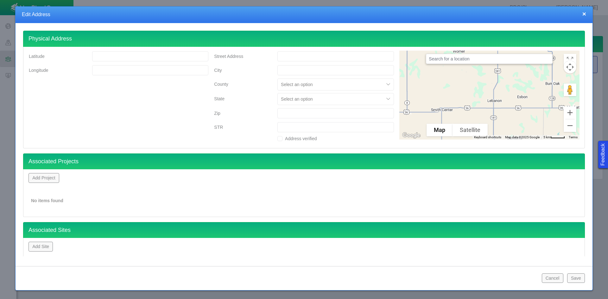
click at [320, 57] on input "Street Address" at bounding box center [335, 56] width 117 height 10
click at [53, 179] on button "Add Project" at bounding box center [44, 178] width 31 height 10
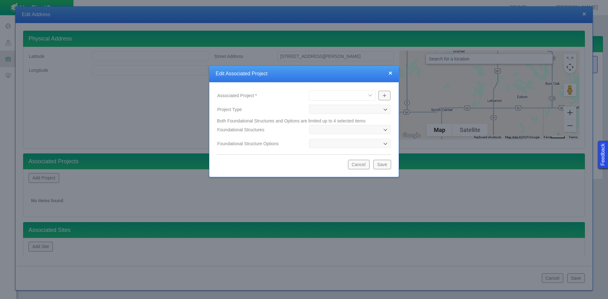
click at [346, 95] on select "[PERSON_NAME] Well Incident Brahman OGDP [GEOGRAPHIC_DATA] OGDP [GEOGRAPHIC_DAT…" at bounding box center [342, 96] width 67 height 10
click at [309, 91] on select "[PERSON_NAME] Well Incident Brahman OGDP [GEOGRAPHIC_DATA] OGDP [GEOGRAPHIC_DAT…" at bounding box center [342, 96] width 67 height 10
drag, startPoint x: 390, startPoint y: 166, endPoint x: 393, endPoint y: 169, distance: 4.4
click at [390, 166] on button "Save" at bounding box center [382, 165] width 18 height 10
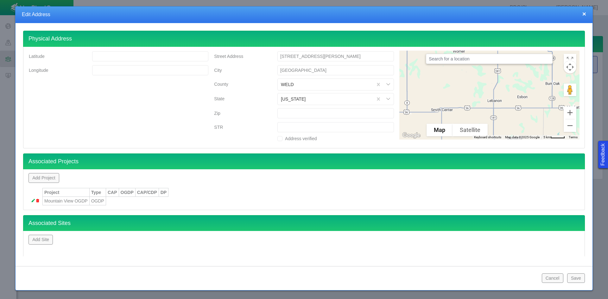
click at [580, 280] on button "Save" at bounding box center [576, 279] width 18 height 10
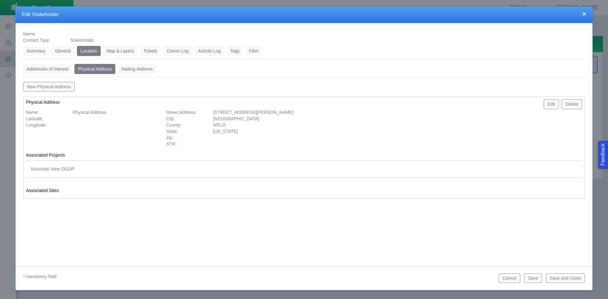
click at [154, 48] on link "Tickets" at bounding box center [150, 51] width 21 height 10
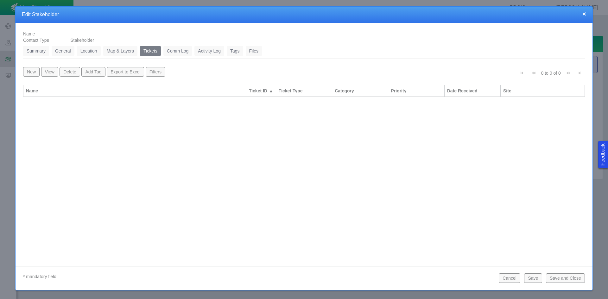
click at [34, 71] on button "New" at bounding box center [31, 72] width 16 height 10
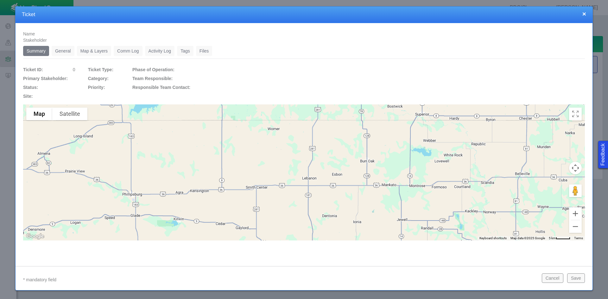
click at [562, 276] on button "Cancel" at bounding box center [553, 279] width 22 height 10
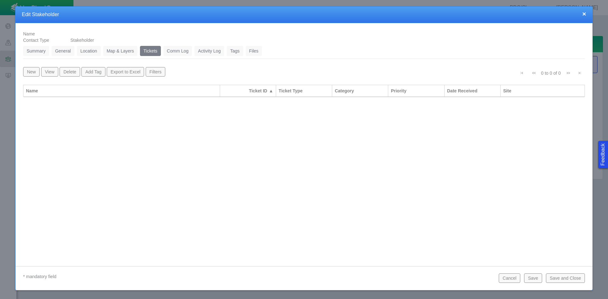
click at [537, 278] on button "Save" at bounding box center [533, 279] width 18 height 10
click at [37, 71] on button "New" at bounding box center [31, 72] width 16 height 10
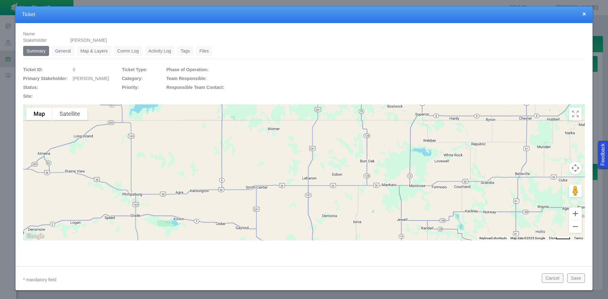
click at [63, 50] on link "General" at bounding box center [63, 51] width 23 height 10
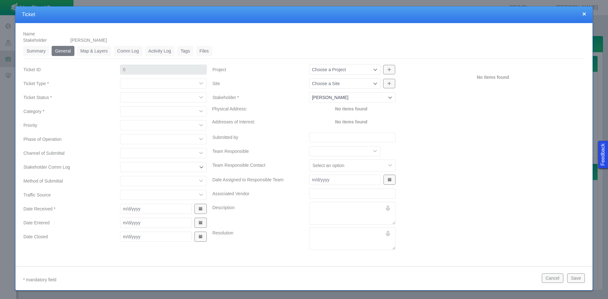
click at [146, 83] on select "Compliment Grievance Grievance Non-Op Information" at bounding box center [163, 84] width 86 height 10
click at [120, 79] on select "Compliment Grievance Grievance Non-Op Information" at bounding box center [163, 84] width 86 height 10
click at [151, 96] on select "Closed (resolved) Closed (unreasonable) Closed (unresolved) Open (assigned) Ope…" at bounding box center [163, 97] width 86 height 10
click at [120, 92] on select "Closed (resolved) Closed (unreasonable) Closed (unresolved) Open (assigned) Ope…" at bounding box center [163, 97] width 86 height 10
click at [150, 109] on select "Access Aesthetics Ag/Crops Air Quality Claims Clean-up/Remediation Communicatio…" at bounding box center [163, 111] width 86 height 10
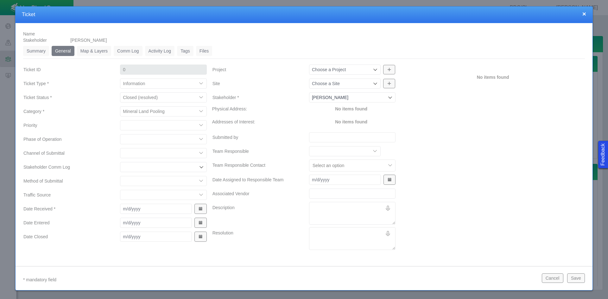
click at [120, 106] on select "Access Aesthetics Ag/Crops Air Quality Claims Clean-up/Remediation Communicatio…" at bounding box center [163, 111] width 86 height 10
click at [135, 126] on select "High Medium Low" at bounding box center [163, 125] width 86 height 10
click at [120, 120] on select "High Medium Low" at bounding box center [163, 125] width 86 height 10
click at [135, 138] on select "Completions Drilling Production Reclamation Planning/Permitting Workover P&A Un…" at bounding box center [163, 139] width 86 height 10
click at [120, 134] on select "Completions Drilling Production Reclamation Planning/Permitting Workover P&A Un…" at bounding box center [163, 139] width 86 height 10
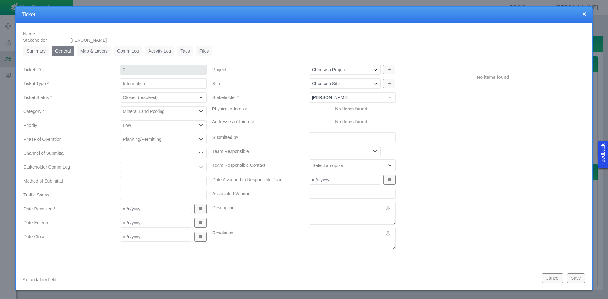
click at [138, 154] on select "ECMC Community Relations LGD Website/Microsite HSE Local Elected Official Surfa…" at bounding box center [163, 153] width 86 height 10
click at [120, 148] on select "ECMC Community Relations LGD Website/Microsite HSE Local Elected Official Surfa…" at bounding box center [163, 153] width 86 height 10
click at [143, 169] on input "Stakeholder Comm Log" at bounding box center [160, 167] width 74 height 6
click at [143, 182] on div "Ticket ID 0 Ticket Type * Compliment Grievance Grievance Non-Op Information Tic…" at bounding box center [115, 158] width 189 height 189
click at [135, 183] on select "Email In Person Mail Phone" at bounding box center [163, 181] width 86 height 10
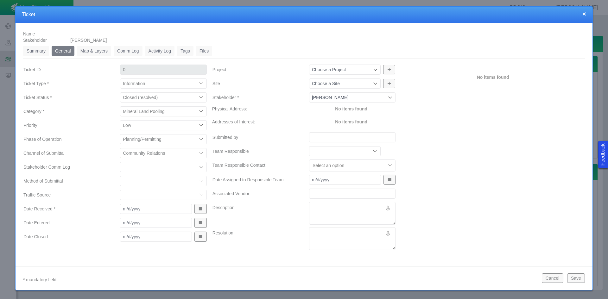
click at [120, 176] on select "Email In Person Mail Phone" at bounding box center [163, 181] width 86 height 10
click at [220, 201] on div "Project Choose a Project Site Choose a Site Stakeholder * [PERSON_NAME] [PERSON…" at bounding box center [304, 158] width 189 height 189
click at [198, 209] on span "Show Date Picker" at bounding box center [200, 209] width 4 height 4
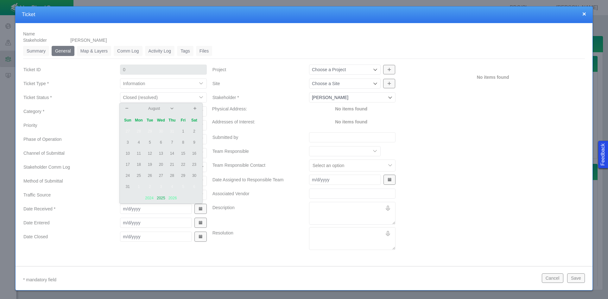
click at [149, 153] on td "12" at bounding box center [149, 153] width 11 height 11
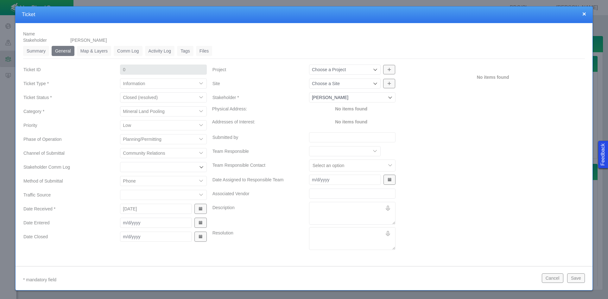
drag, startPoint x: 197, startPoint y: 225, endPoint x: 194, endPoint y: 220, distance: 6.6
click at [197, 225] on button "Show Date Picker" at bounding box center [200, 223] width 12 height 10
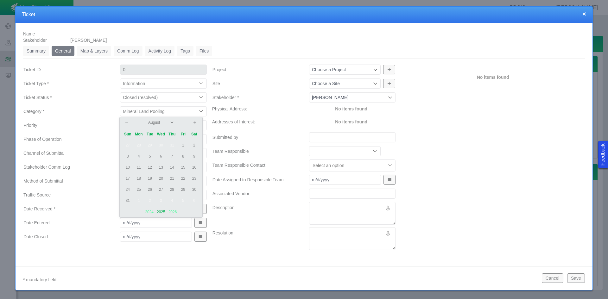
click at [159, 166] on td "13" at bounding box center [161, 167] width 11 height 11
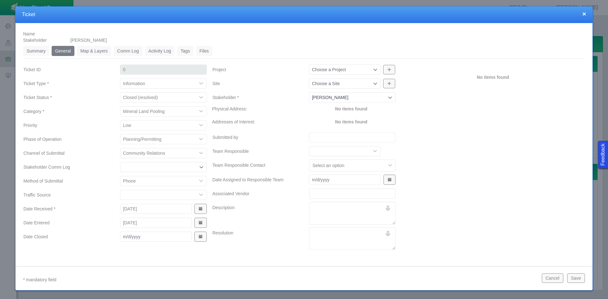
click at [200, 237] on span "Show Date Picker" at bounding box center [200, 237] width 4 height 4
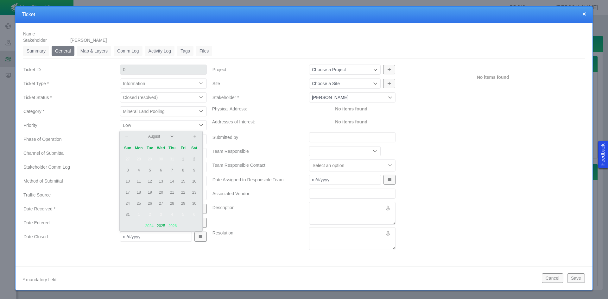
click at [158, 178] on td "13" at bounding box center [161, 181] width 11 height 11
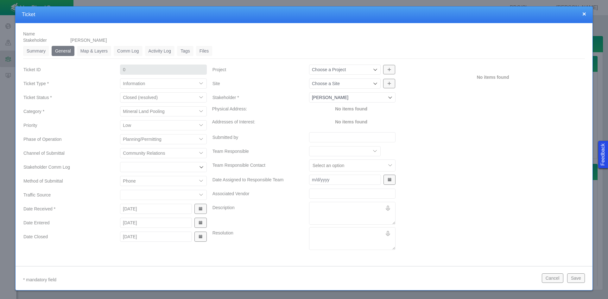
click at [366, 65] on div "Choose a Project" at bounding box center [345, 70] width 72 height 10
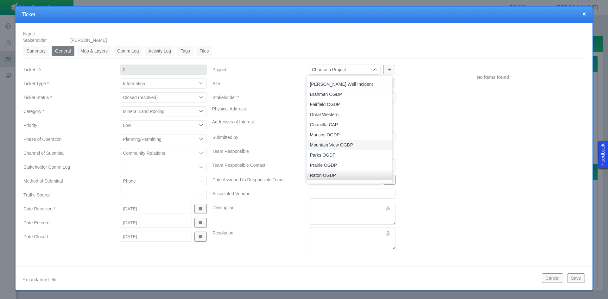
click at [363, 143] on span "Mountain View OGDP" at bounding box center [350, 145] width 80 height 6
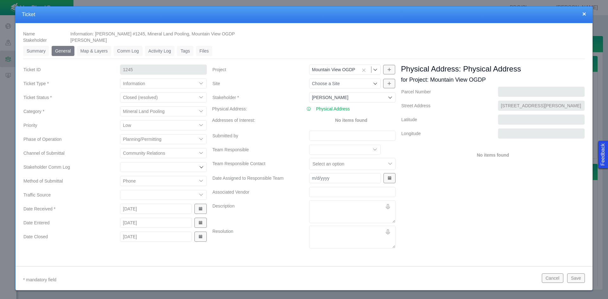
click at [338, 203] on textarea "Description" at bounding box center [352, 212] width 86 height 23
click at [576, 277] on button "Save" at bounding box center [576, 279] width 18 height 10
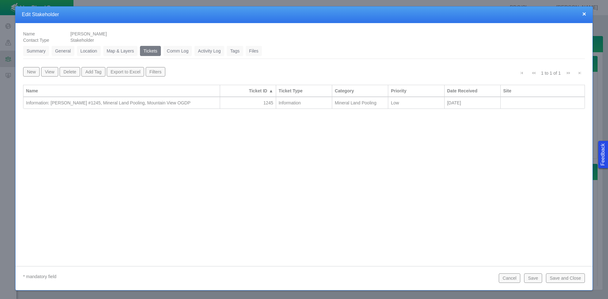
click at [563, 276] on button "Save and Close" at bounding box center [565, 279] width 39 height 10
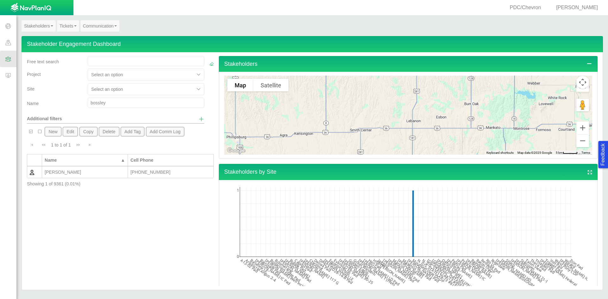
click at [9, 24] on span at bounding box center [8, 26] width 16 height 16
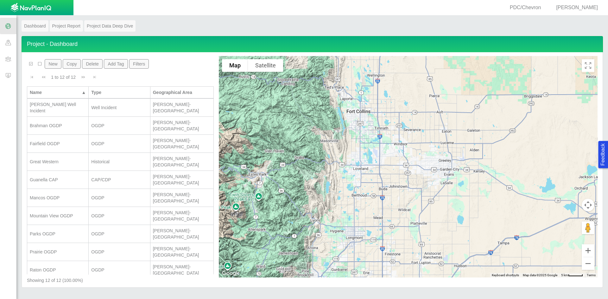
click at [7, 45] on span at bounding box center [8, 42] width 16 height 16
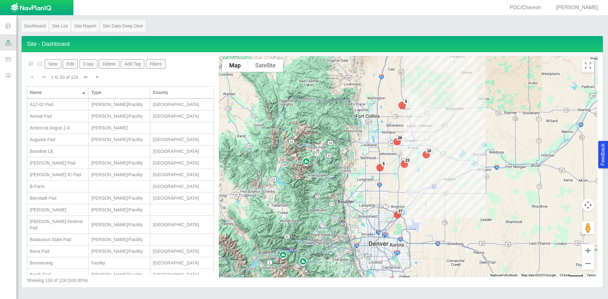
click at [7, 59] on span at bounding box center [8, 59] width 16 height 16
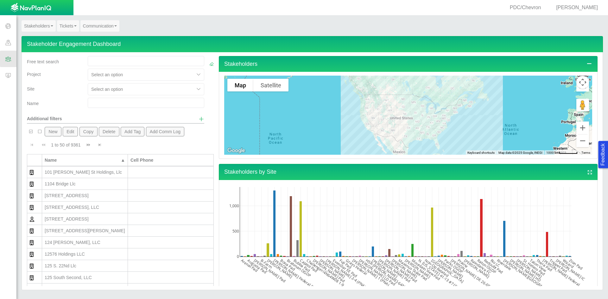
click at [75, 25] on link "Tickets" at bounding box center [68, 25] width 22 height 11
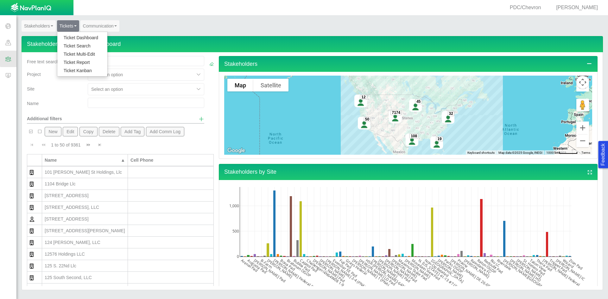
click at [75, 37] on link "Ticket Dashboard" at bounding box center [82, 38] width 50 height 8
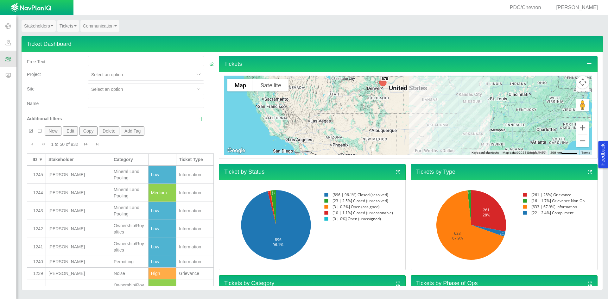
click at [76, 28] on link "Tickets" at bounding box center [68, 25] width 22 height 11
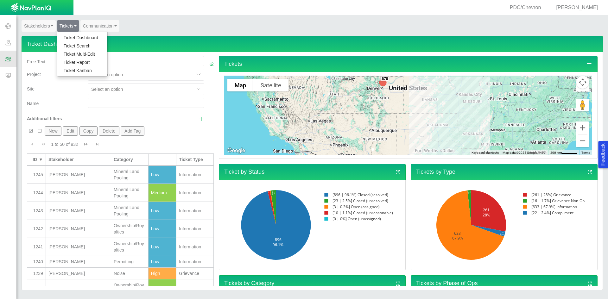
click at [74, 60] on link "Ticket Report" at bounding box center [82, 62] width 50 height 8
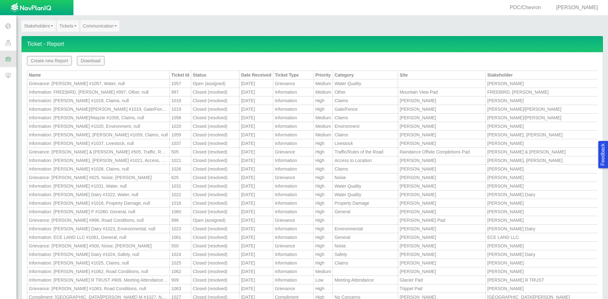
click at [51, 58] on button "Create new Report" at bounding box center [49, 61] width 45 height 10
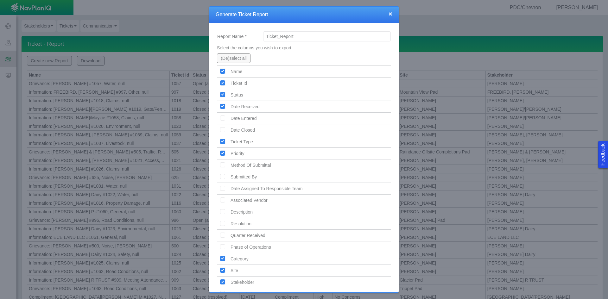
click at [224, 129] on img at bounding box center [223, 130] width 6 height 6
click at [222, 117] on img at bounding box center [223, 118] width 6 height 6
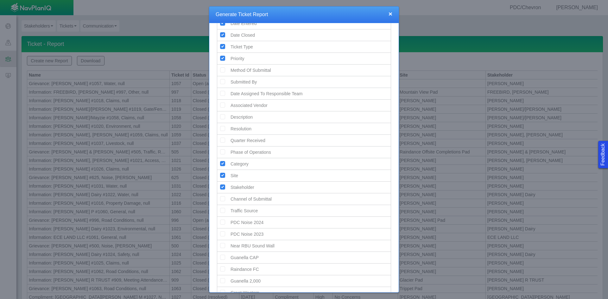
scroll to position [63, 0]
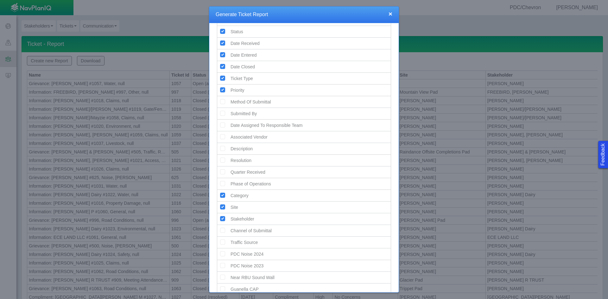
click at [221, 101] on img at bounding box center [223, 102] width 6 height 6
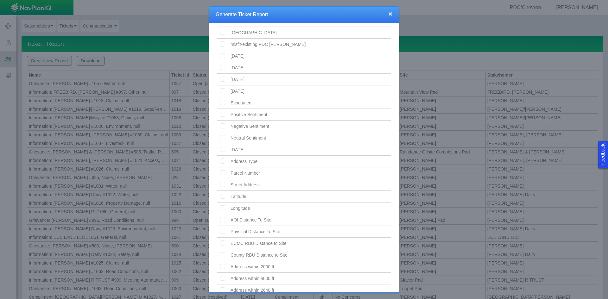
scroll to position [446, 0]
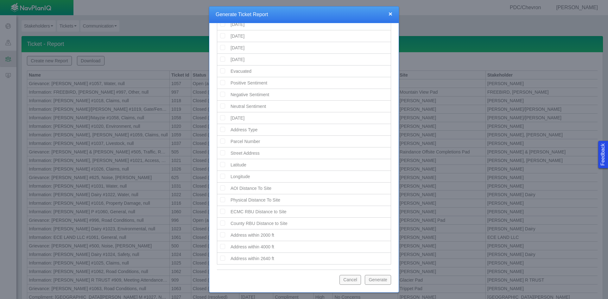
click at [378, 283] on button "Generate" at bounding box center [378, 280] width 26 height 10
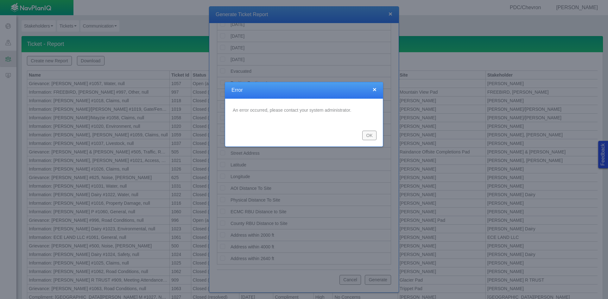
click at [370, 131] on button "OK" at bounding box center [369, 136] width 14 height 10
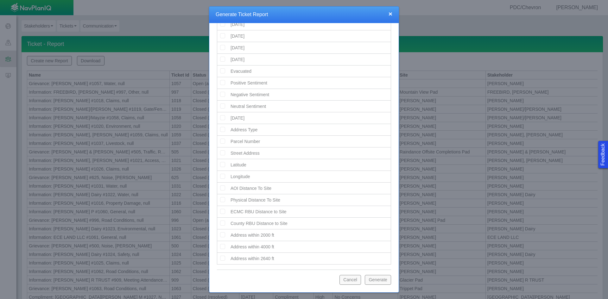
click at [343, 280] on button "Cancel" at bounding box center [351, 280] width 22 height 10
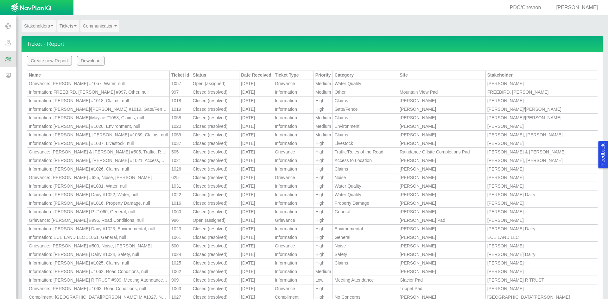
click at [266, 72] on th "Date Received" at bounding box center [256, 75] width 34 height 9
click at [264, 73] on th "Date Received" at bounding box center [256, 75] width 34 height 9
click at [90, 75] on th "Name" at bounding box center [98, 75] width 143 height 9
click at [60, 73] on th "Name" at bounding box center [98, 75] width 143 height 9
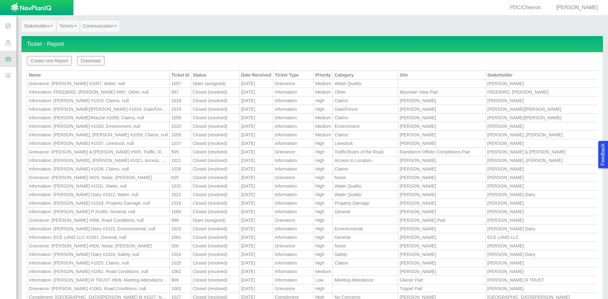
click at [87, 57] on button "Download" at bounding box center [91, 61] width 28 height 10
click at [58, 58] on button "Create new Report" at bounding box center [49, 61] width 45 height 10
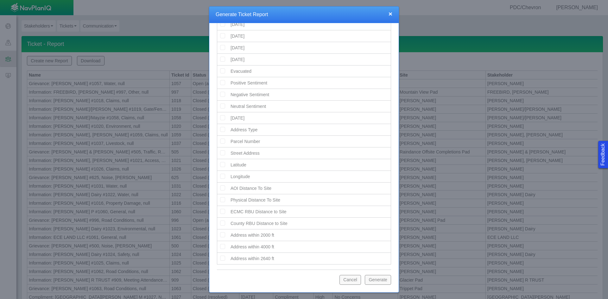
click at [380, 281] on button "Generate" at bounding box center [378, 280] width 26 height 10
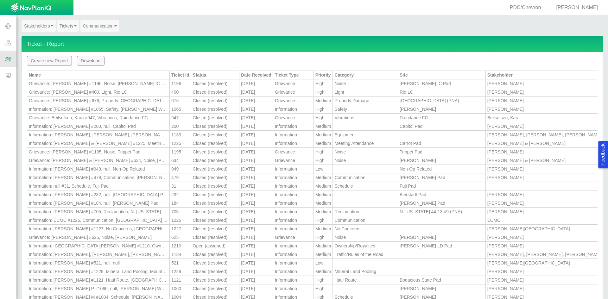
click at [92, 64] on button "Download" at bounding box center [91, 61] width 28 height 10
click at [51, 62] on button "Create new Report" at bounding box center [49, 61] width 45 height 10
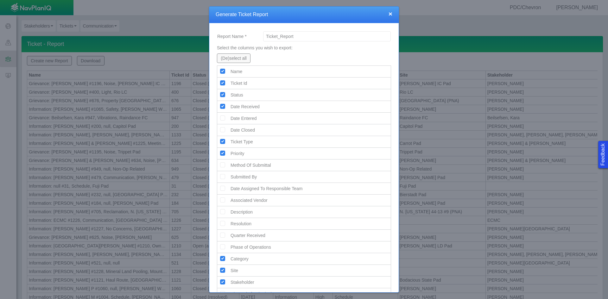
click at [223, 130] on img at bounding box center [223, 130] width 6 height 6
click at [222, 119] on img at bounding box center [223, 118] width 6 height 6
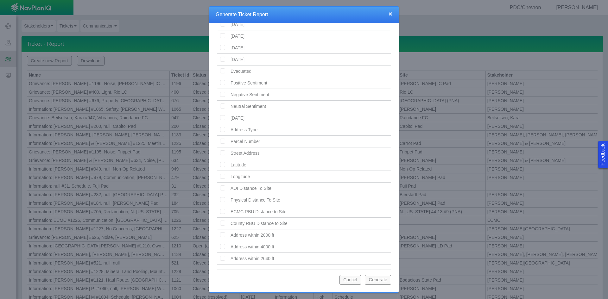
click at [375, 281] on button "Generate" at bounding box center [378, 280] width 26 height 10
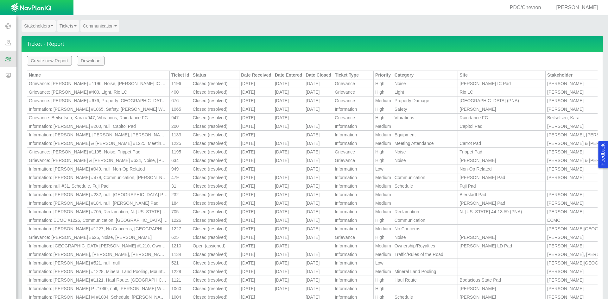
click at [95, 62] on button "Download" at bounding box center [91, 61] width 28 height 10
click at [6, 57] on span at bounding box center [8, 59] width 16 height 16
